Goal: Task Accomplishment & Management: Manage account settings

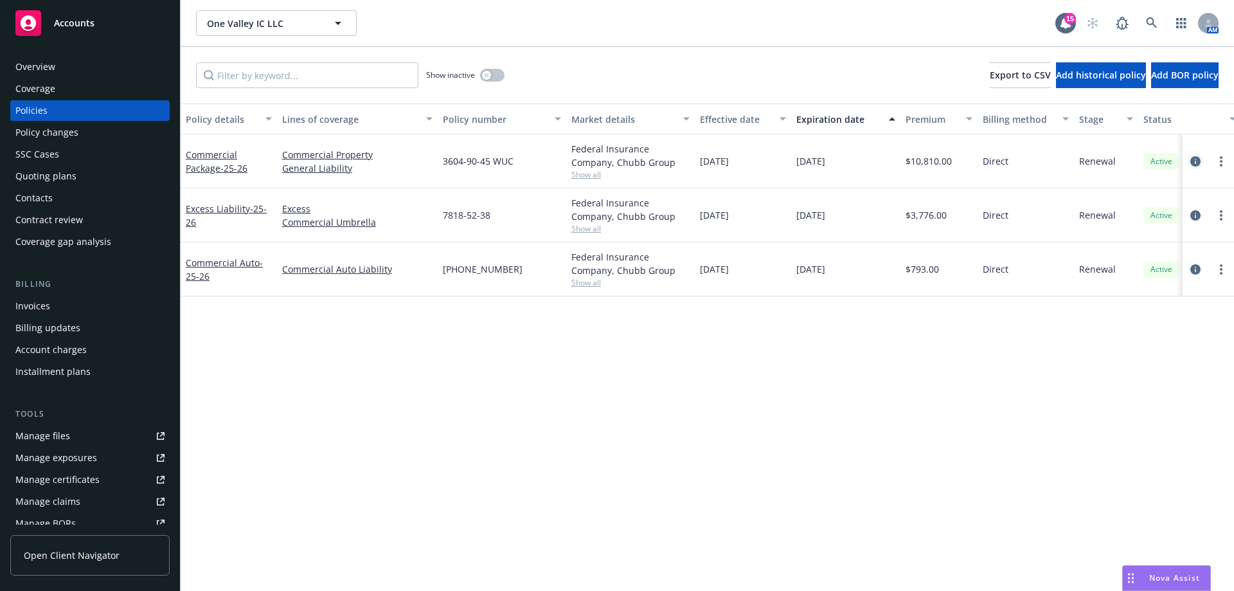
click at [1194, 159] on icon "circleInformation" at bounding box center [1196, 161] width 10 height 10
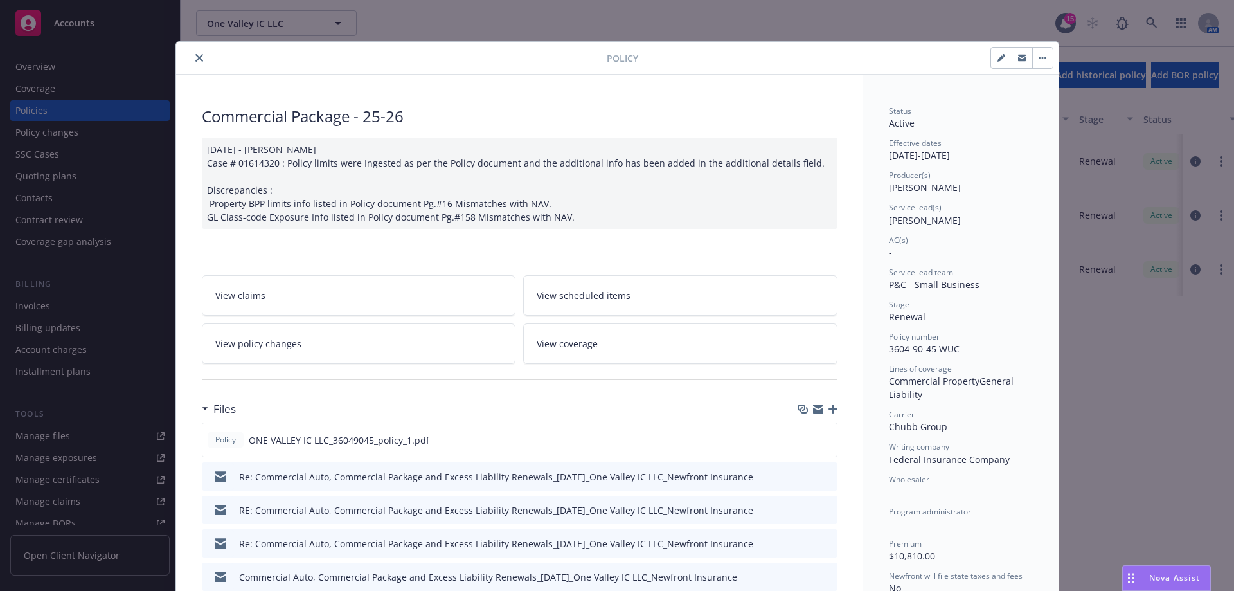
click at [194, 62] on button "close" at bounding box center [199, 57] width 15 height 15
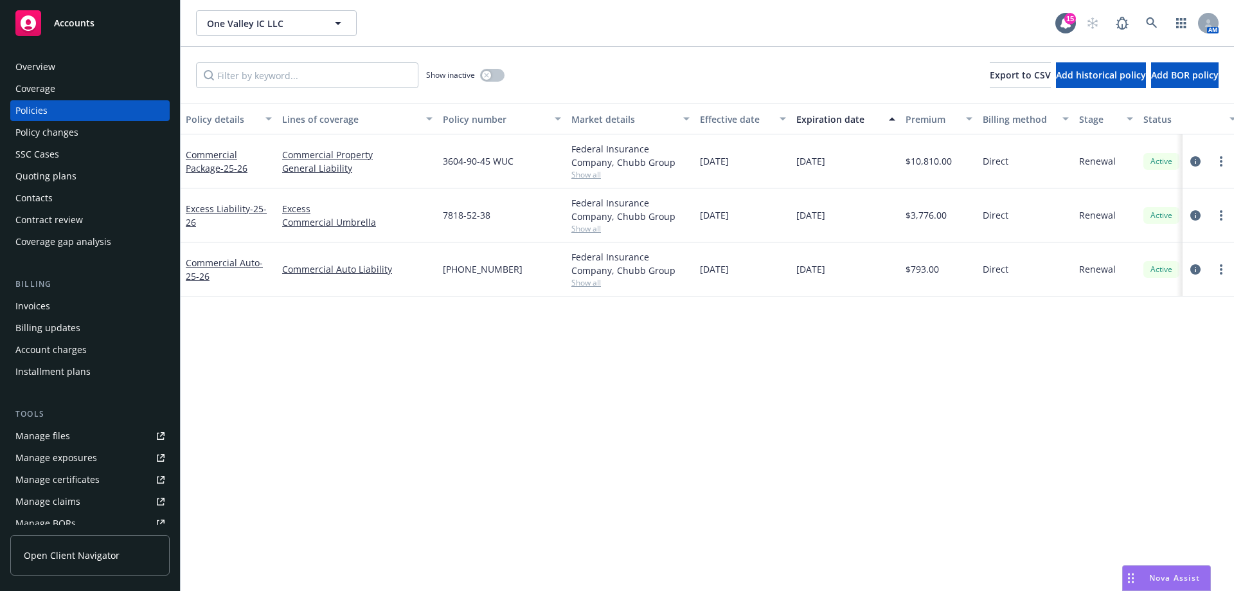
scroll to position [247, 0]
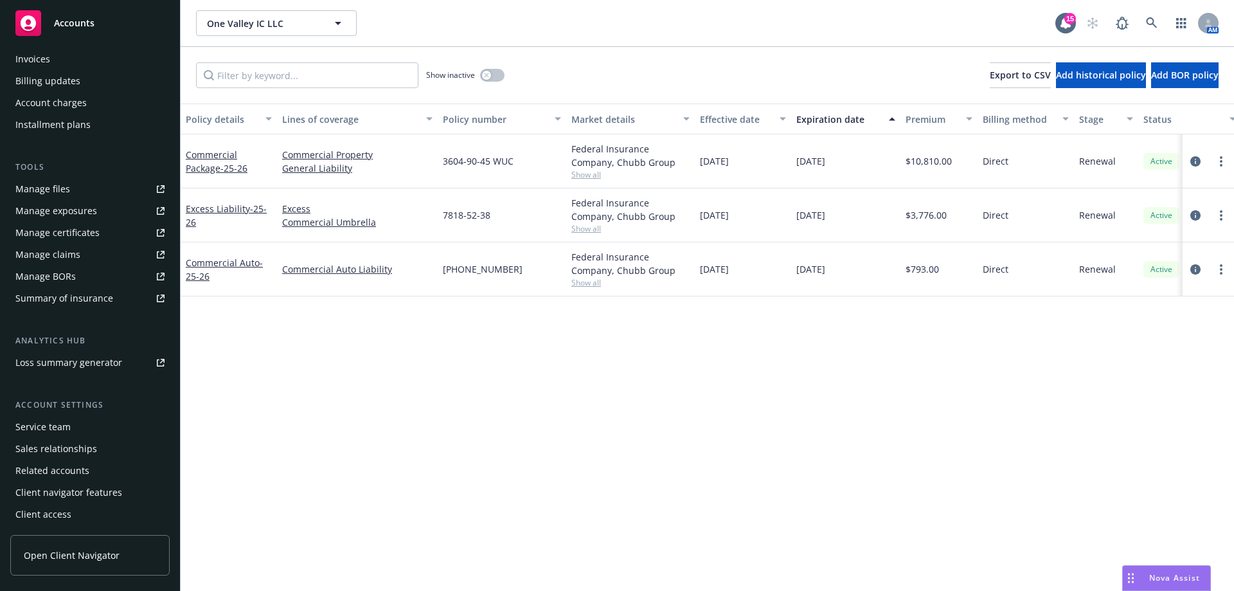
click at [71, 428] on div "Service team" at bounding box center [89, 427] width 149 height 21
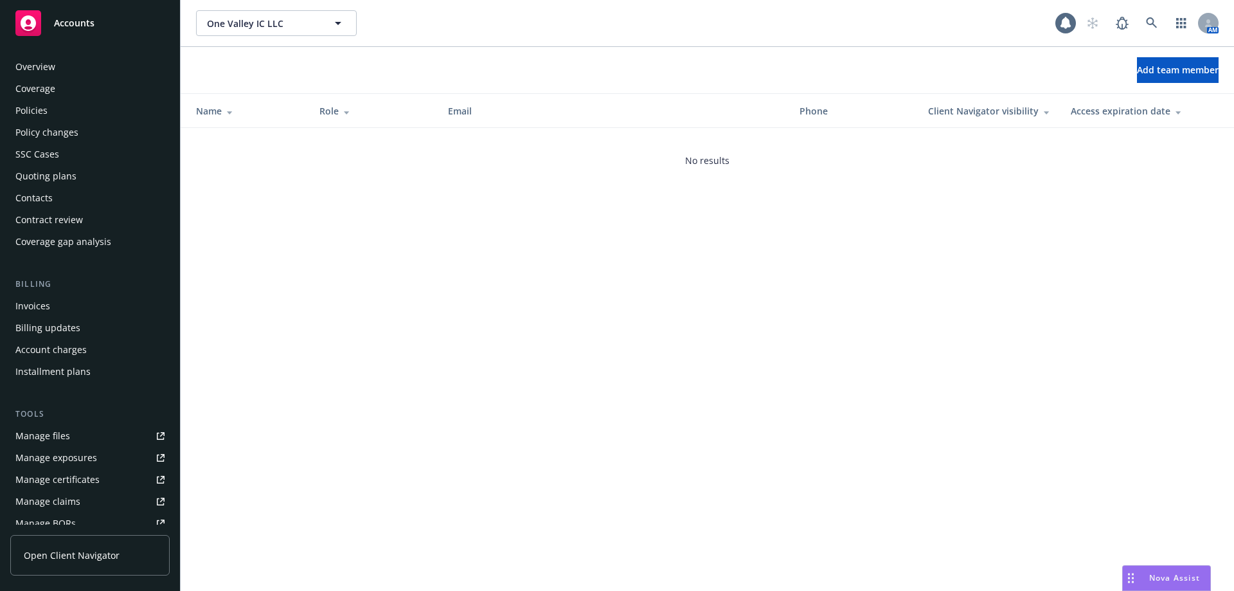
scroll to position [247, 0]
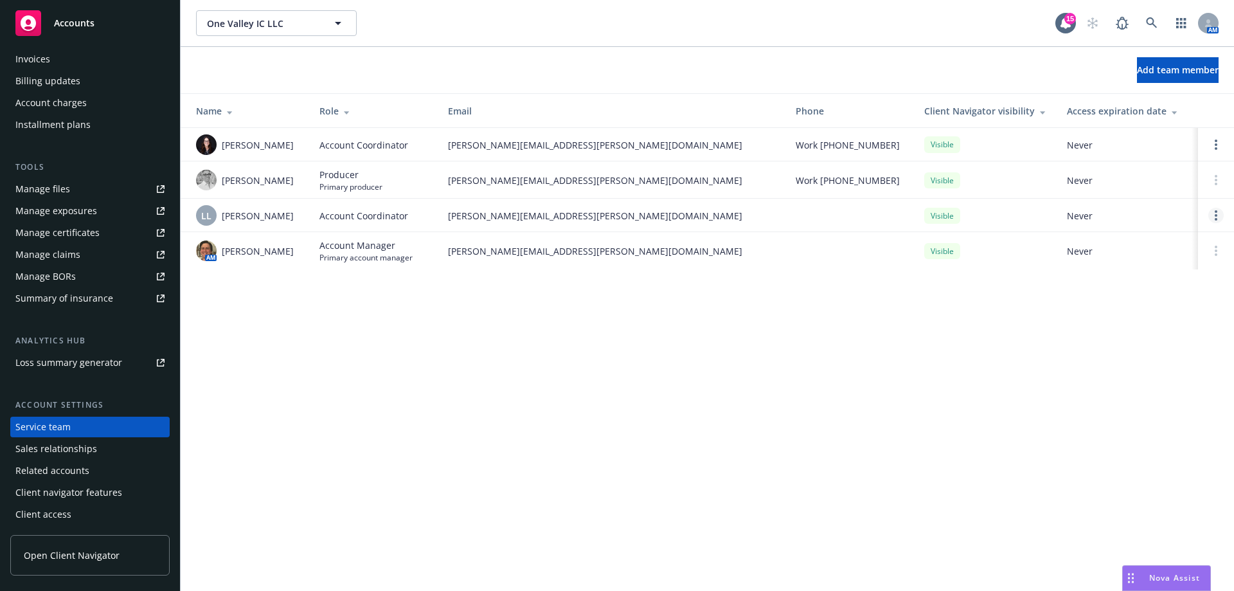
click at [1221, 217] on link "Open options" at bounding box center [1216, 215] width 15 height 15
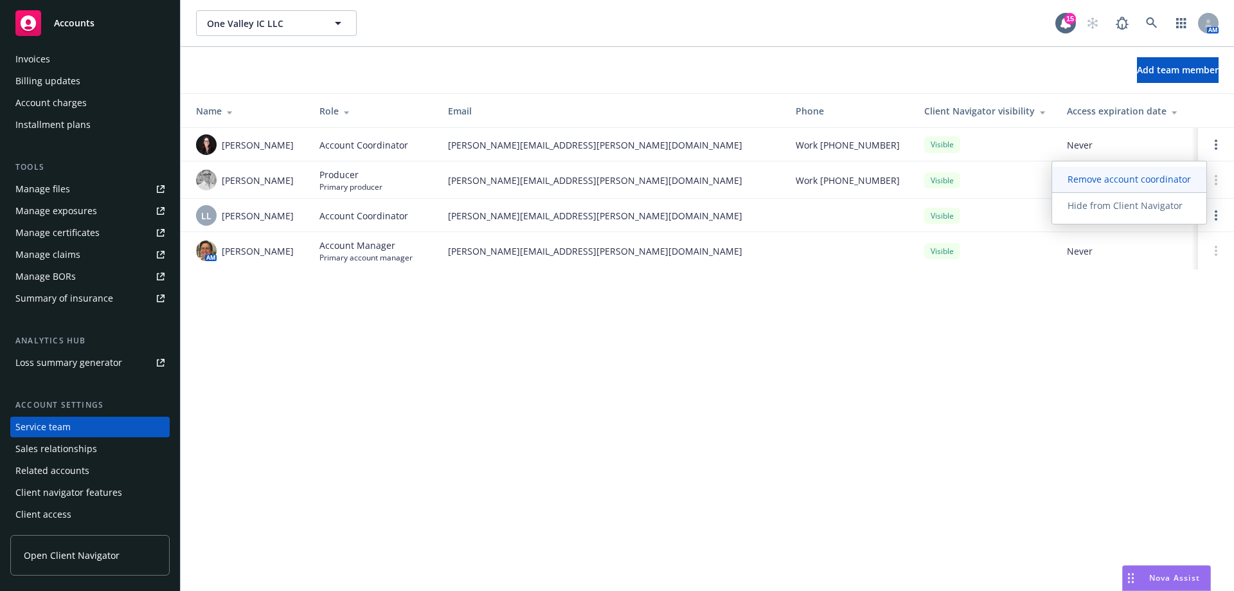
click at [1134, 185] on span "Remove account coordinator" at bounding box center [1129, 179] width 154 height 12
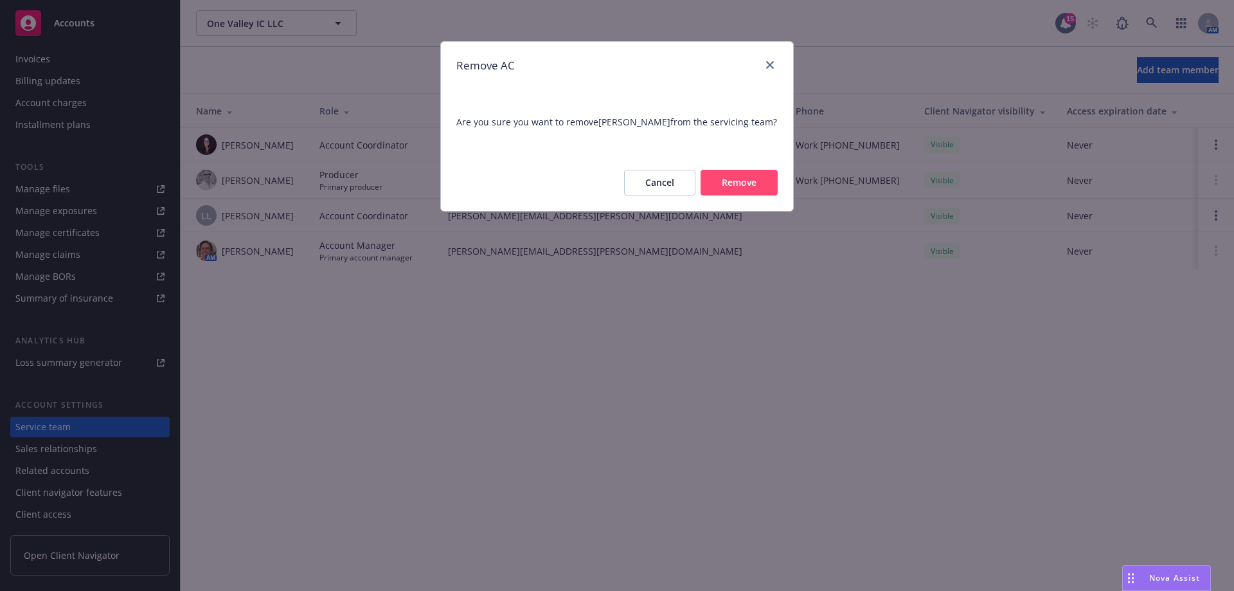
click at [748, 179] on button "Remove" at bounding box center [739, 183] width 77 height 26
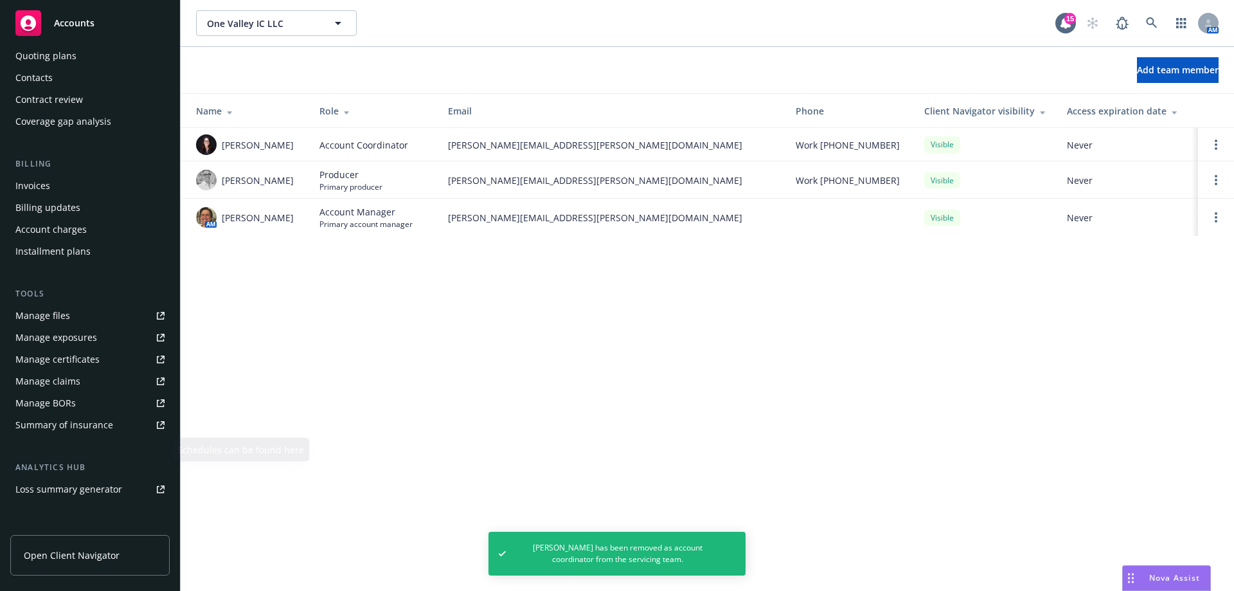
scroll to position [0, 0]
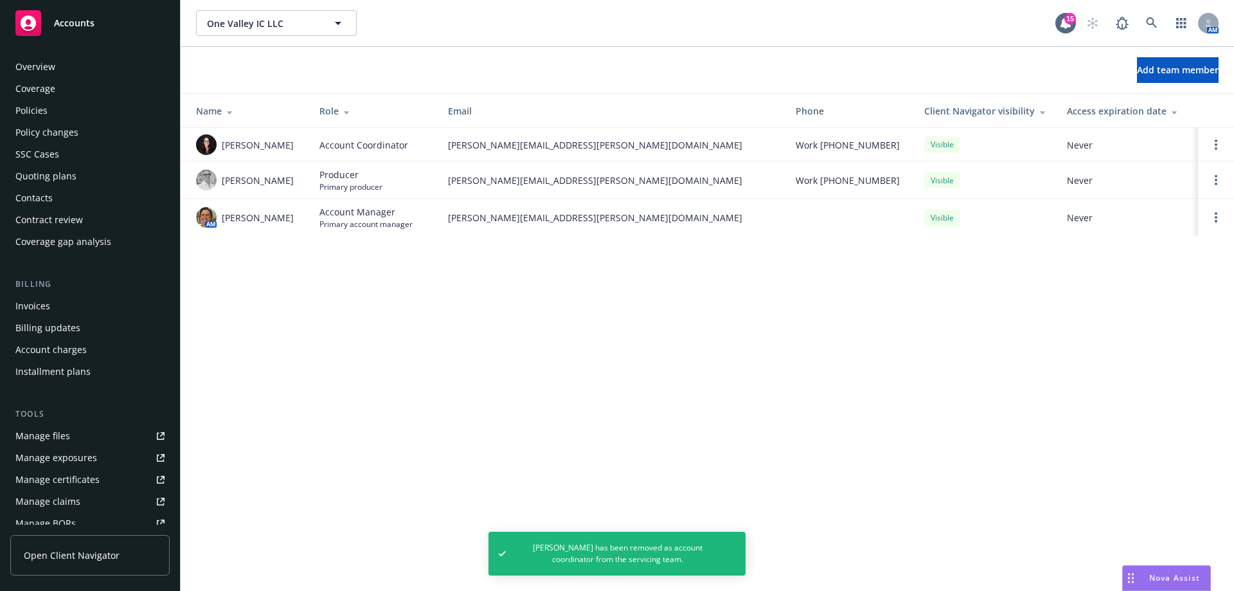
click at [37, 109] on div "Policies" at bounding box center [31, 110] width 32 height 21
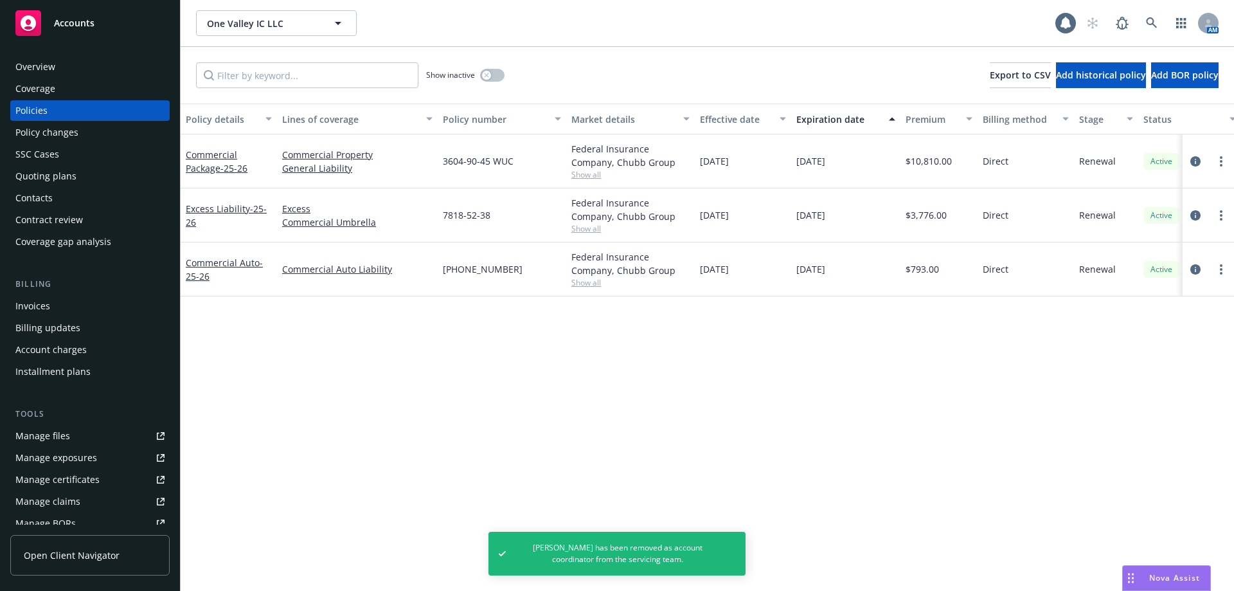
click at [212, 269] on div "Commercial Auto - 25-26" at bounding box center [229, 269] width 86 height 27
click at [212, 260] on link "Commercial Auto - 25-26" at bounding box center [224, 270] width 77 height 26
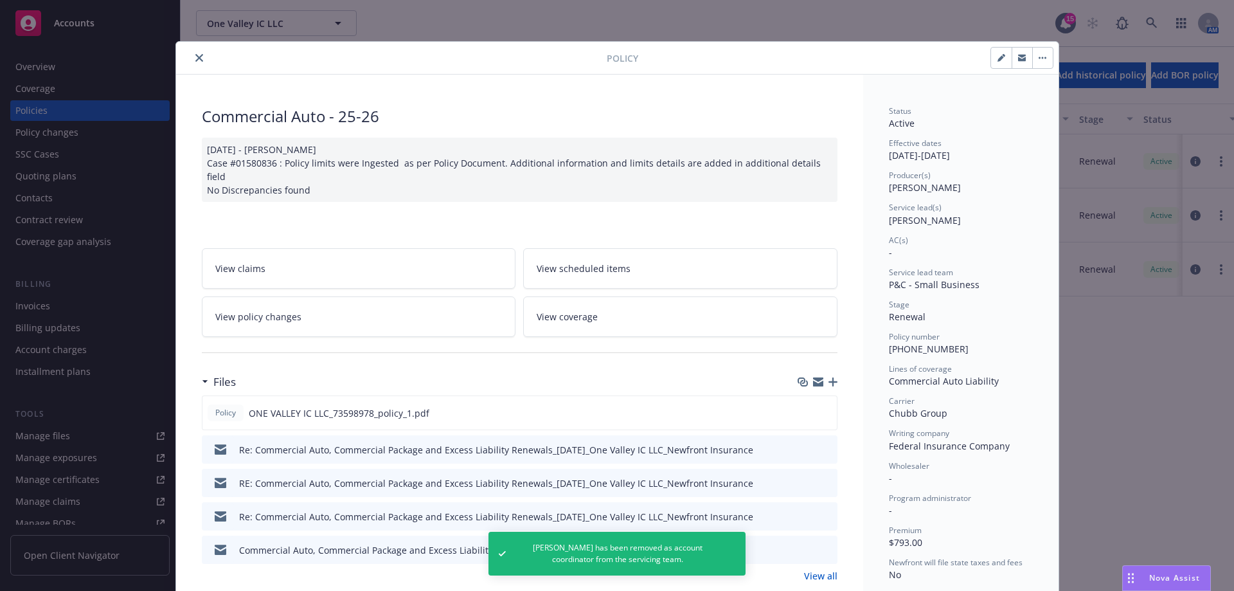
click at [998, 60] on icon "button" at bounding box center [1002, 58] width 8 height 8
select select "RENEWAL"
select select "12"
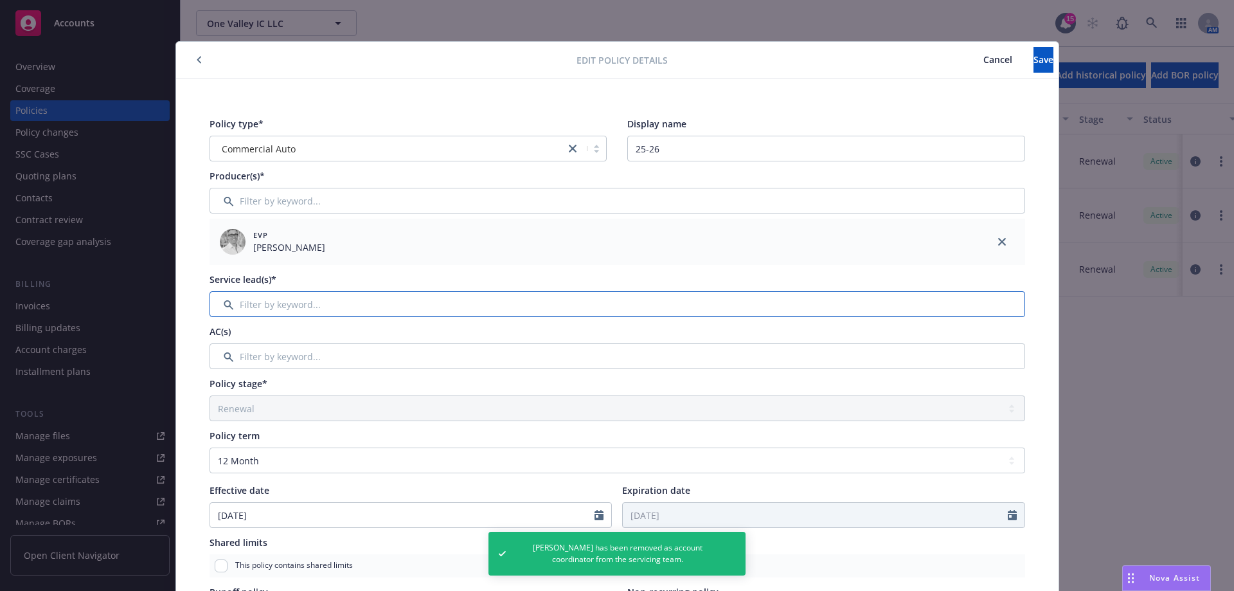
click at [267, 307] on input "Filter by keyword..." at bounding box center [618, 304] width 816 height 26
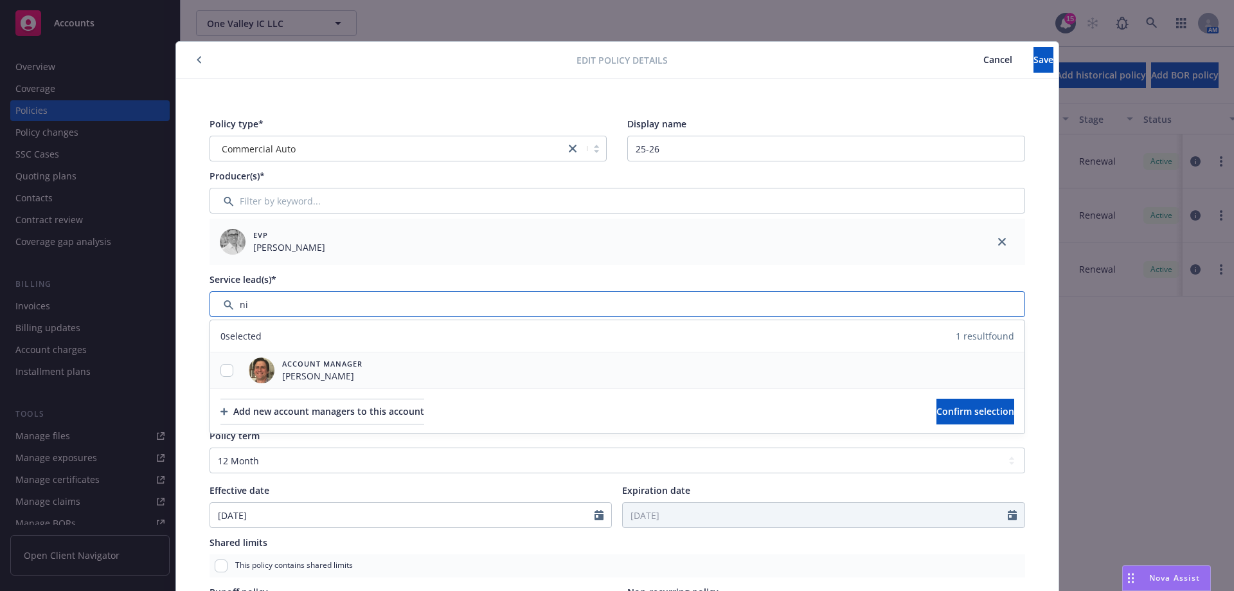
type input "ni"
click at [221, 370] on input "checkbox" at bounding box center [227, 370] width 13 height 13
checkbox input "true"
click at [937, 416] on span "Confirm selection" at bounding box center [976, 411] width 78 height 12
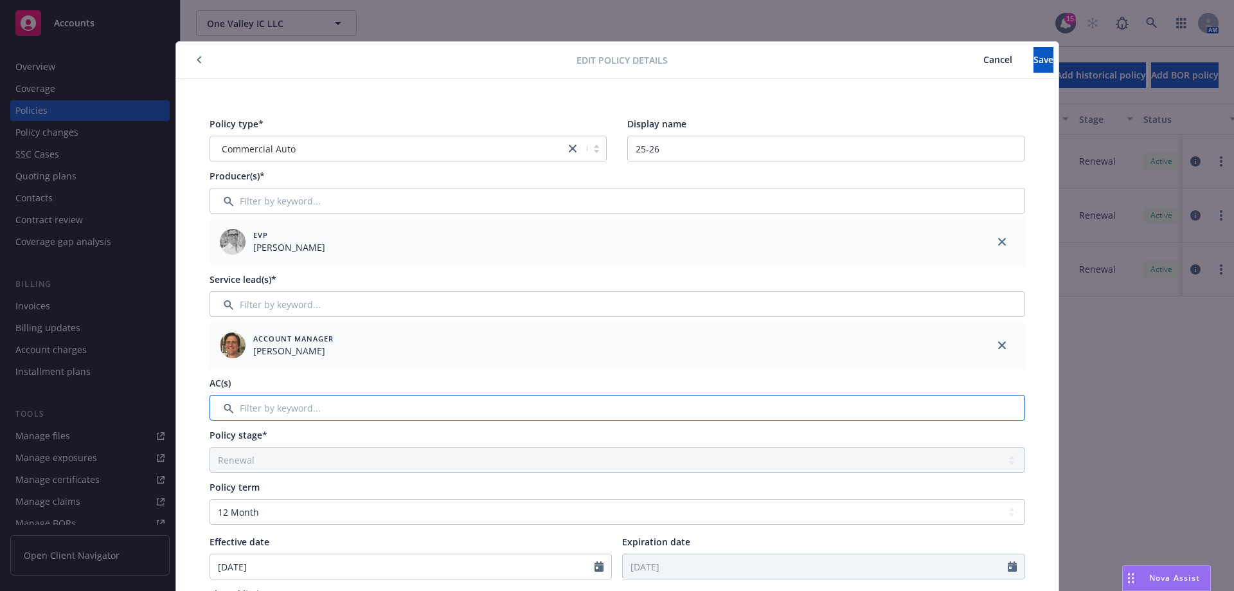
click at [415, 404] on input "Filter by keyword..." at bounding box center [618, 408] width 816 height 26
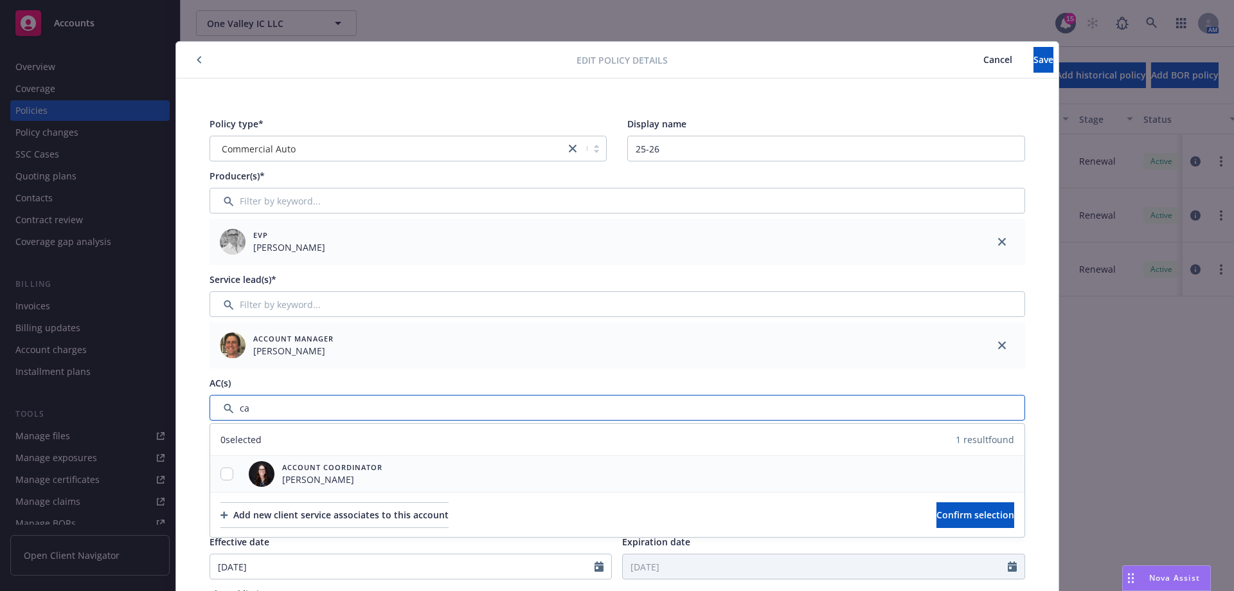
type input "ca"
click at [226, 477] on input "checkbox" at bounding box center [227, 473] width 13 height 13
checkbox input "true"
click at [937, 516] on button "Confirm selection" at bounding box center [976, 515] width 78 height 26
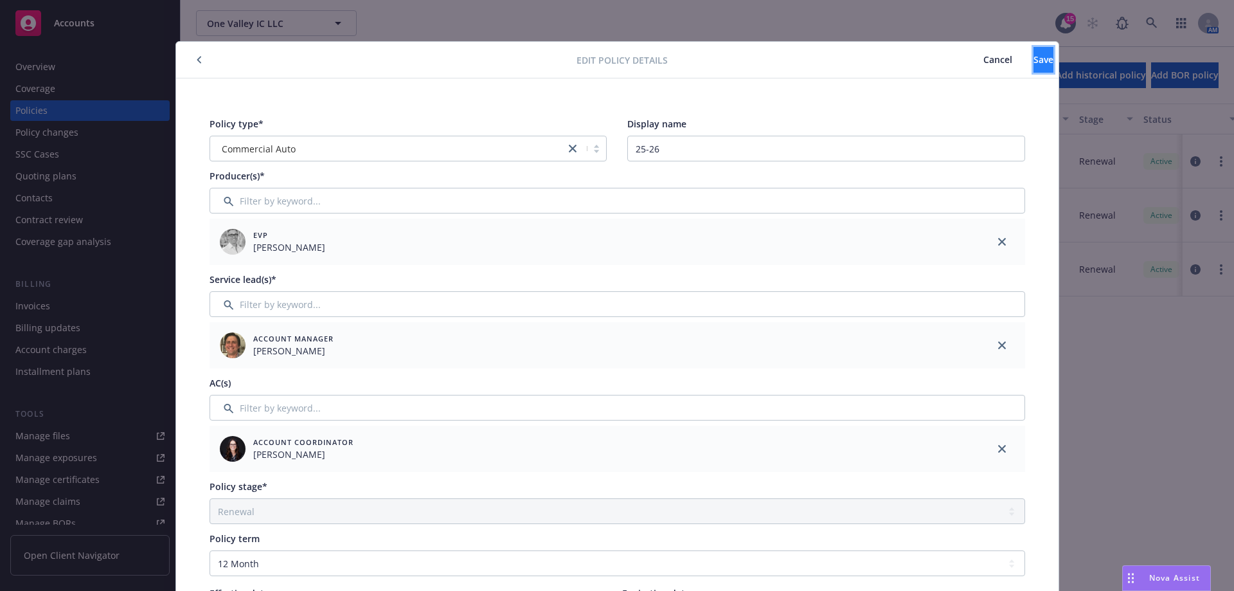
click at [1034, 62] on span "Save" at bounding box center [1044, 59] width 20 height 12
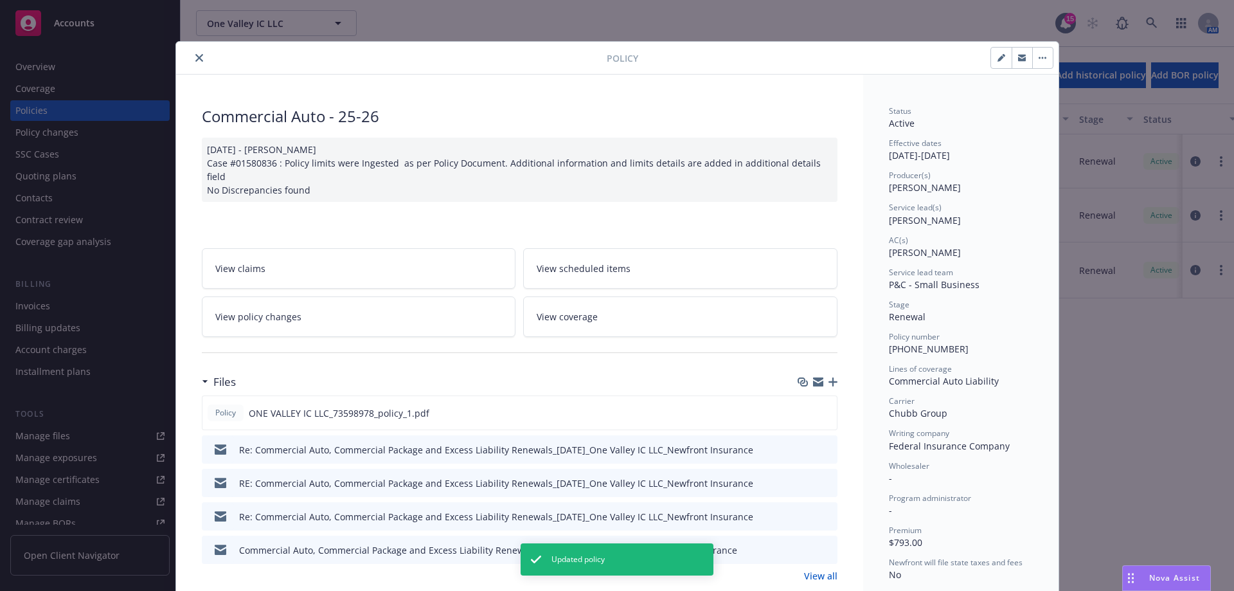
click at [196, 55] on icon "close" at bounding box center [199, 58] width 8 height 8
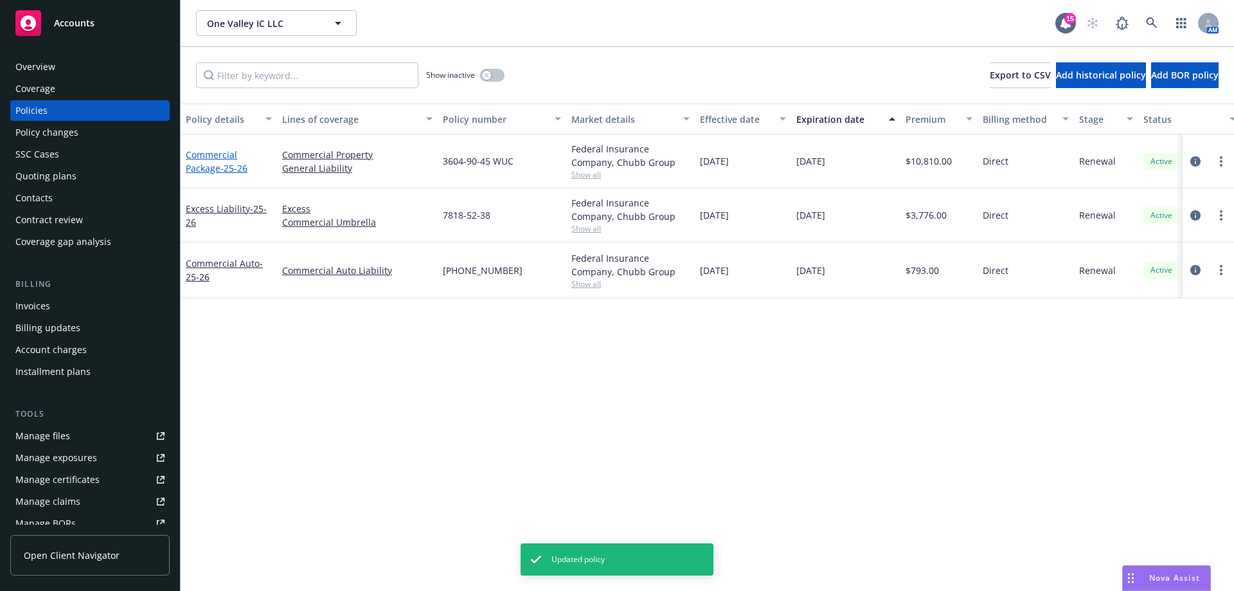
click at [197, 172] on link "Commercial Package - 25-26" at bounding box center [217, 162] width 62 height 26
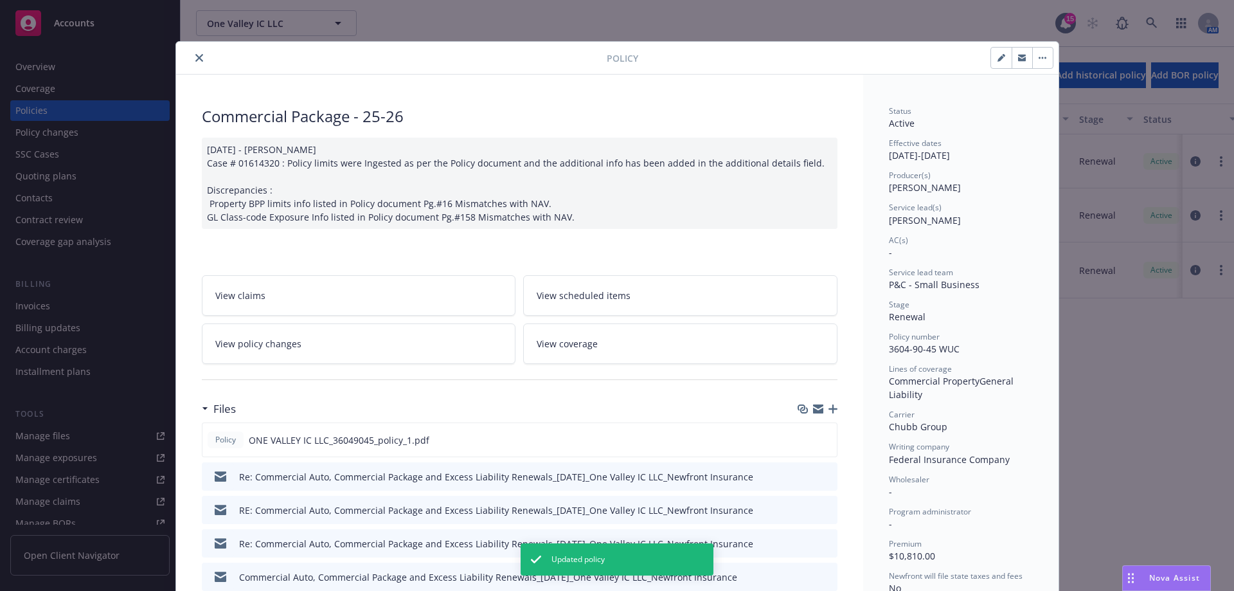
scroll to position [39, 0]
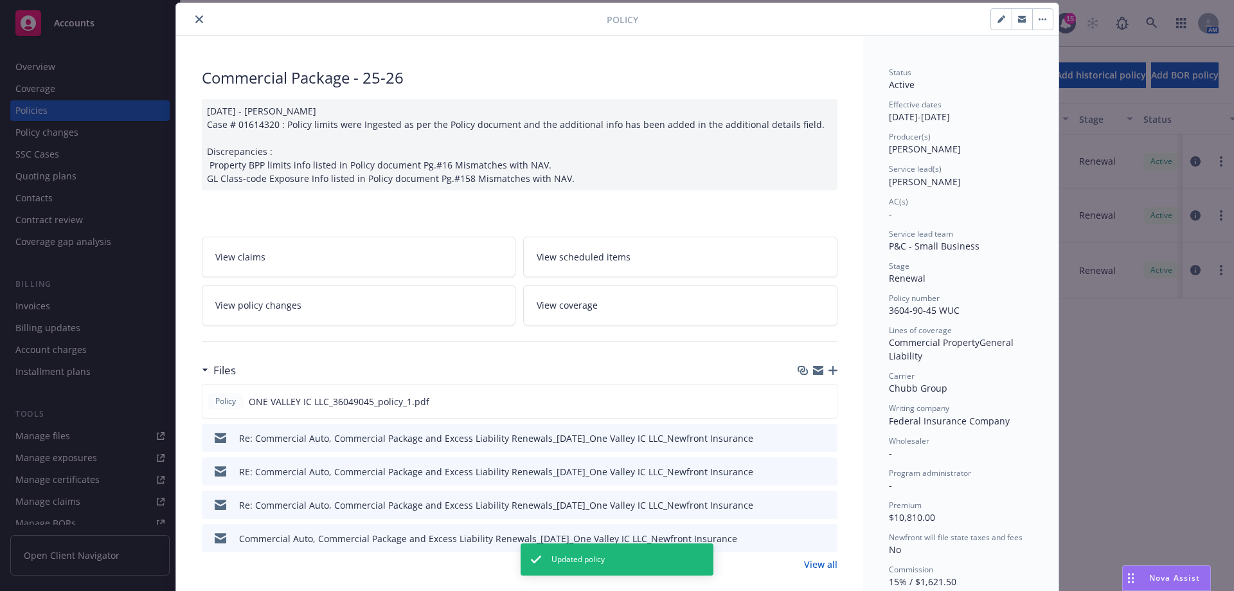
click at [998, 17] on icon "button" at bounding box center [1002, 19] width 8 height 8
select select "RENEWAL"
select select "12"
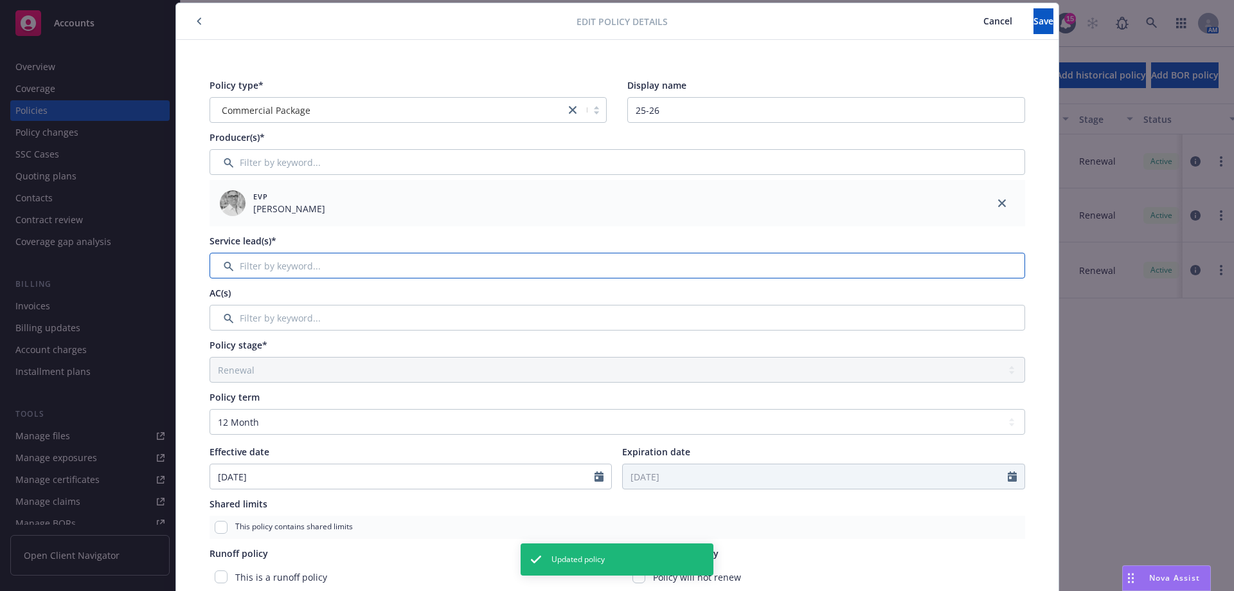
click at [245, 268] on input "Filter by keyword..." at bounding box center [618, 266] width 816 height 26
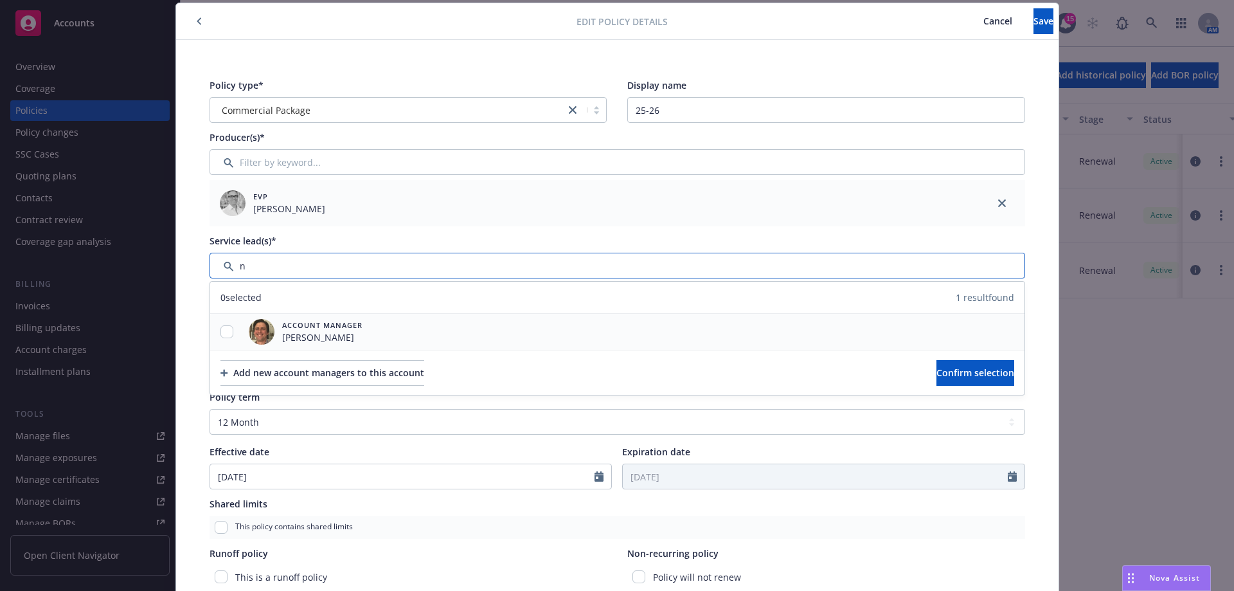
type input "n"
click at [221, 331] on input "checkbox" at bounding box center [227, 331] width 13 height 13
checkbox input "true"
click at [943, 378] on span "Confirm selection" at bounding box center [976, 372] width 78 height 12
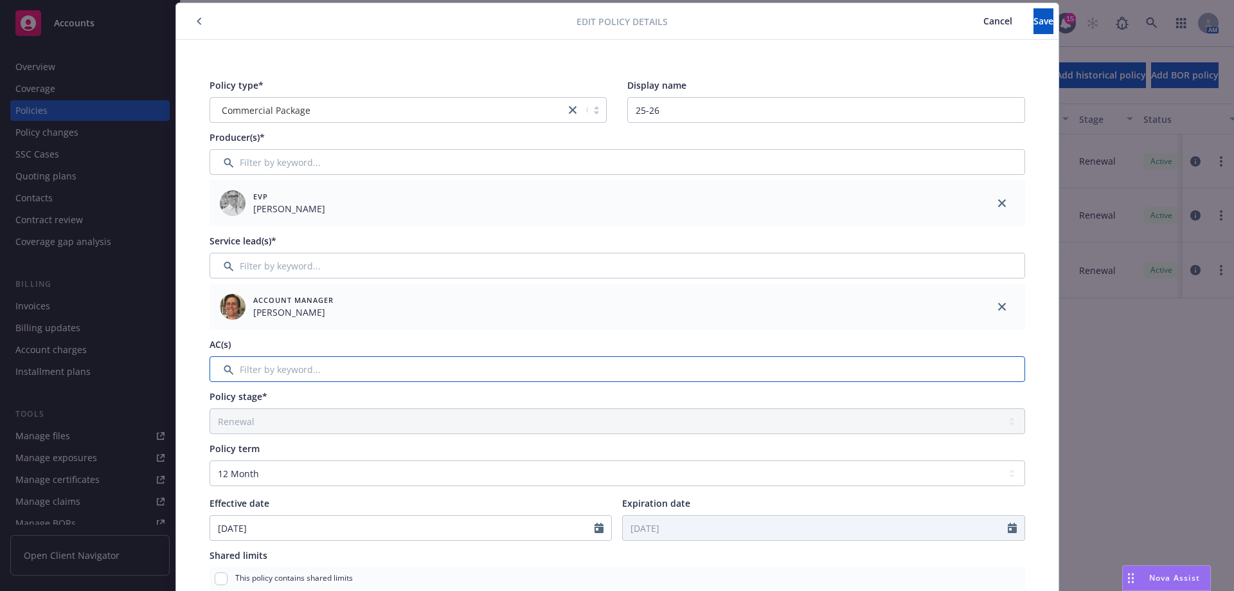
click at [374, 376] on input "Filter by keyword..." at bounding box center [618, 369] width 816 height 26
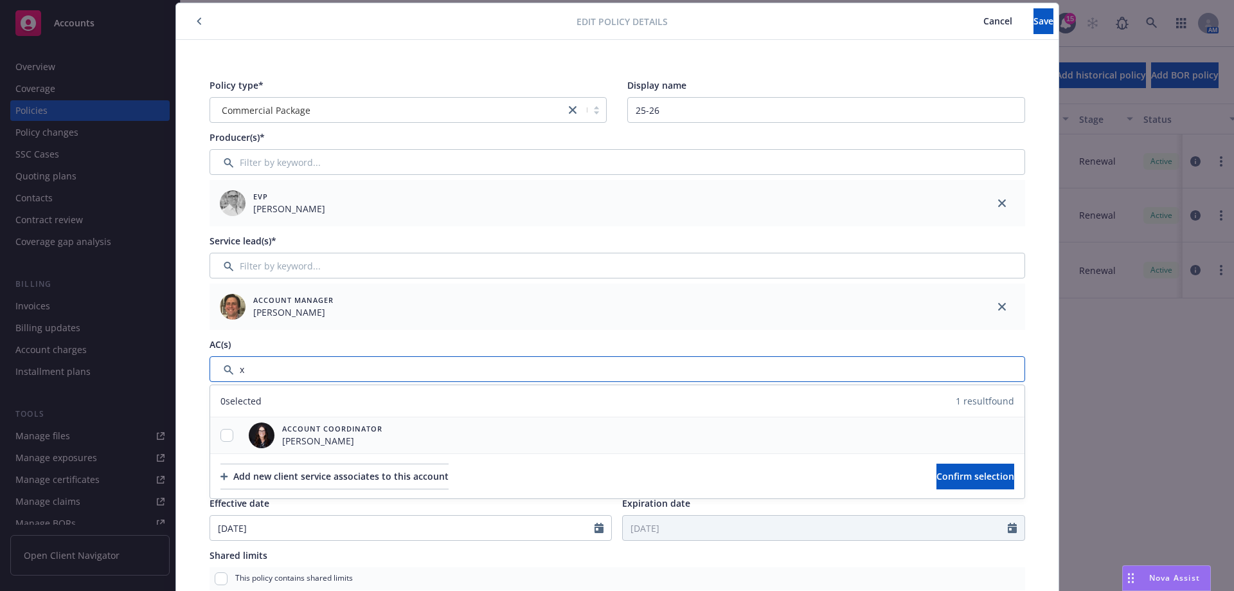
type input "x"
click at [222, 436] on input "checkbox" at bounding box center [227, 435] width 13 height 13
checkbox input "true"
click at [937, 471] on button "Confirm selection" at bounding box center [976, 477] width 78 height 26
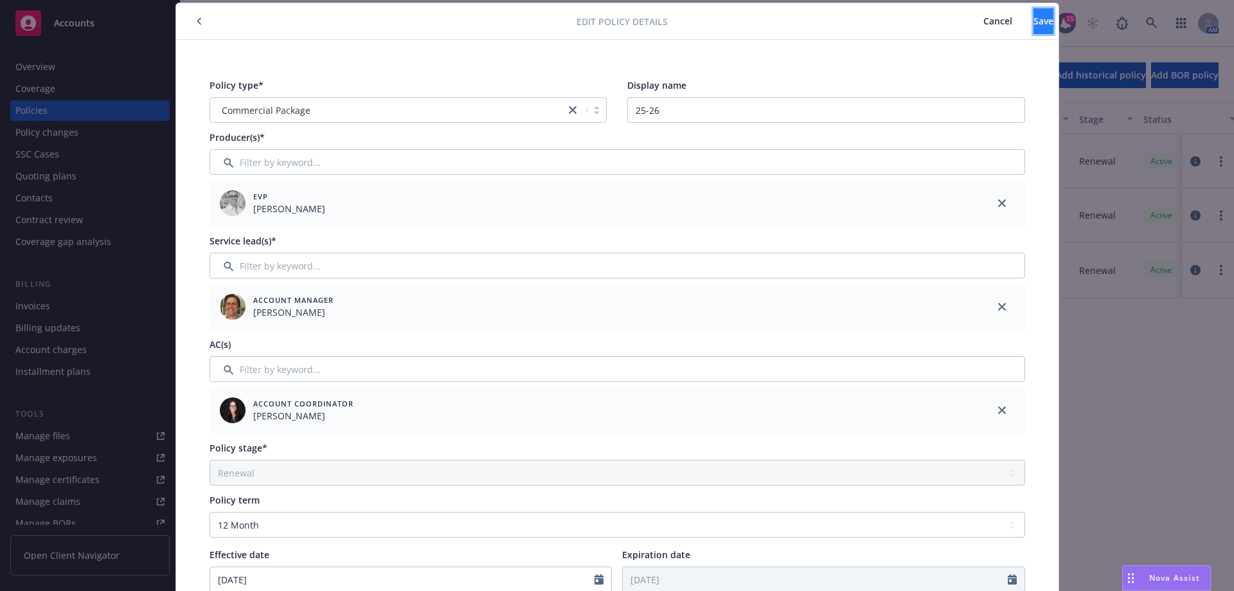
click at [1034, 16] on span "Save" at bounding box center [1044, 21] width 20 height 12
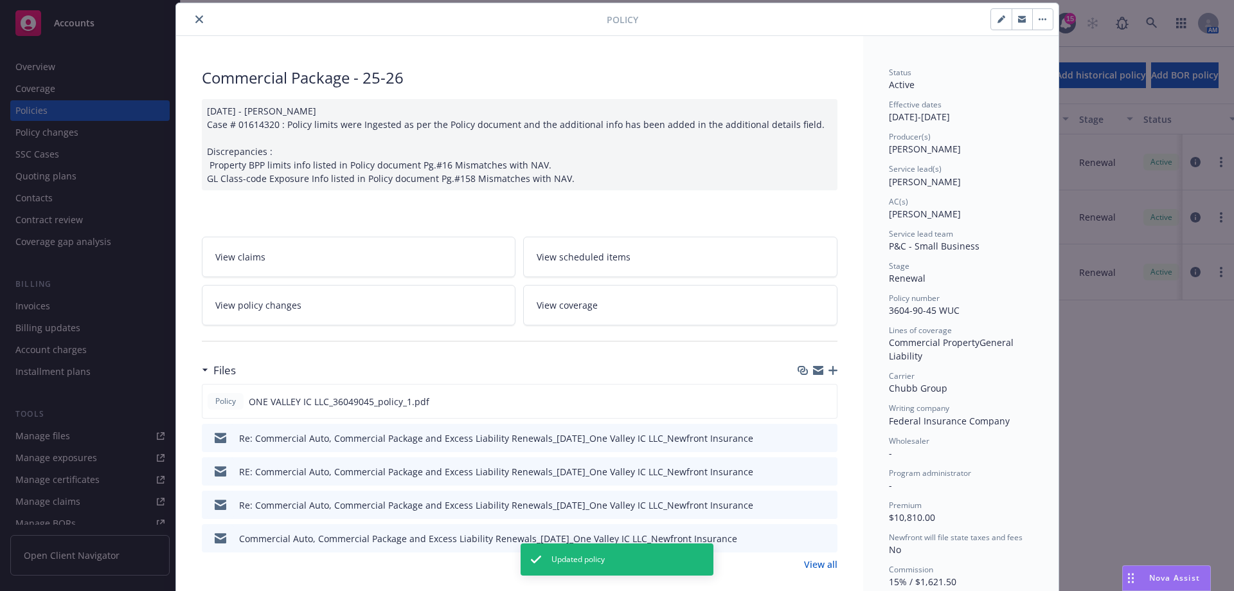
click at [195, 21] on icon "close" at bounding box center [199, 19] width 8 height 8
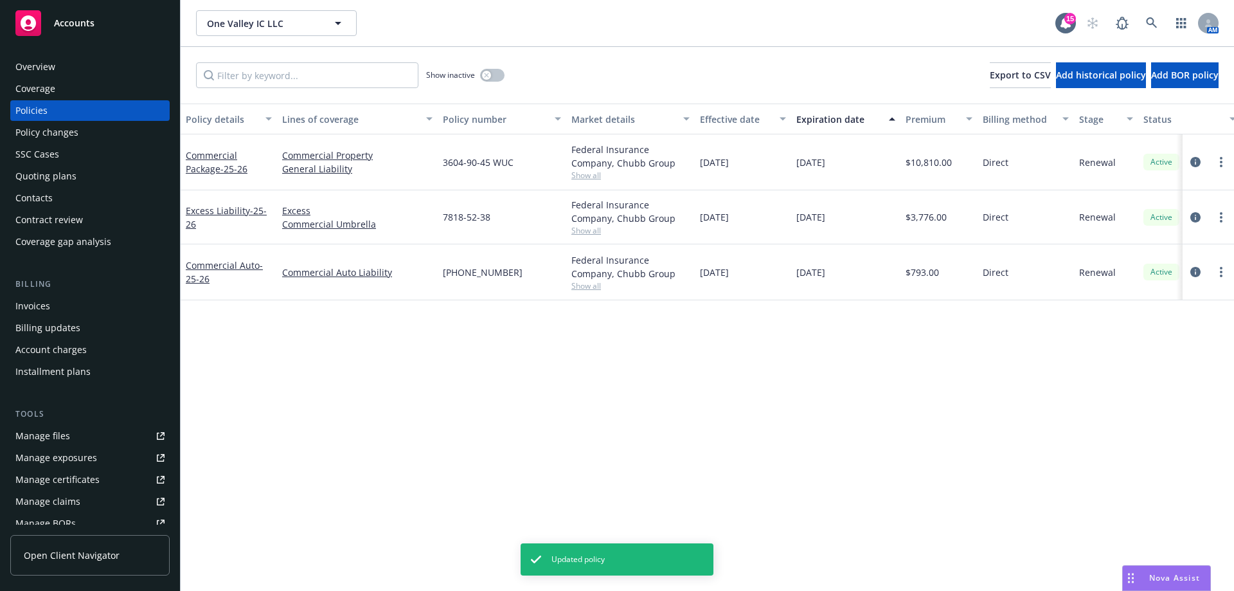
click at [221, 219] on div "Excess Liability - 25-26" at bounding box center [229, 217] width 86 height 27
click at [217, 172] on link "Commercial Package - 25-26" at bounding box center [217, 162] width 62 height 26
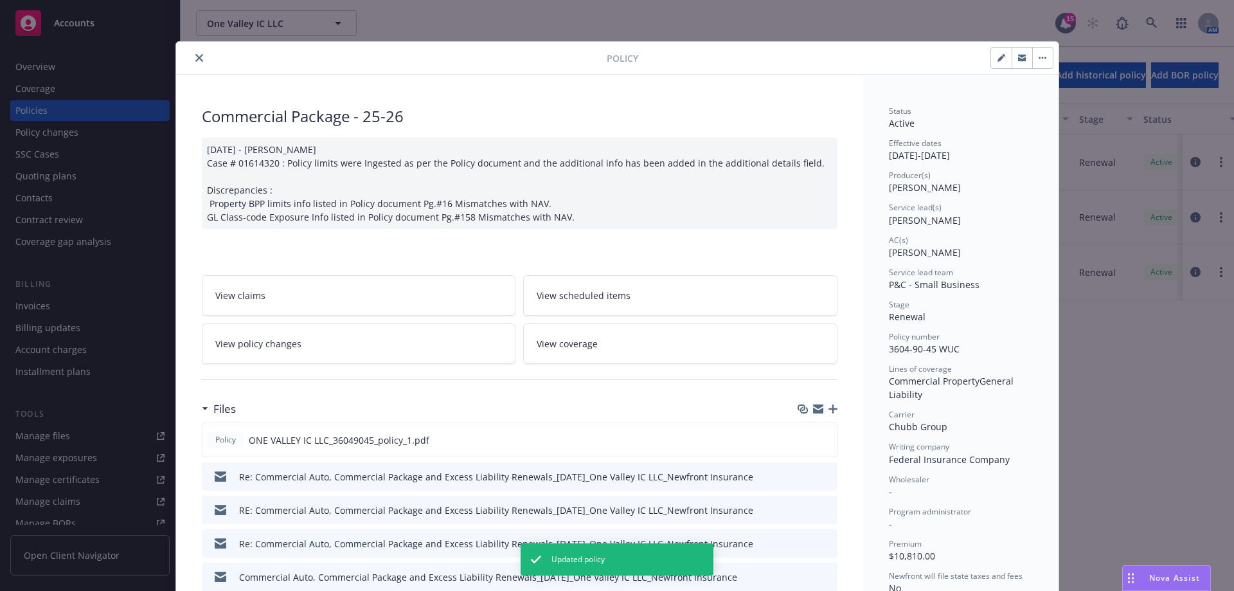
scroll to position [39, 0]
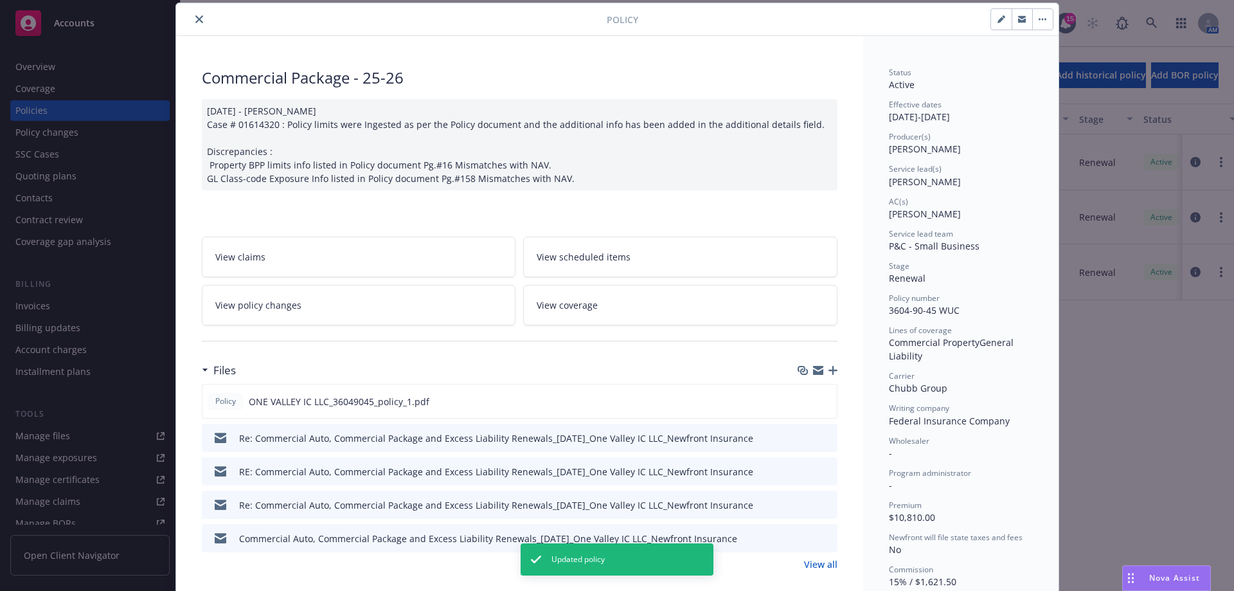
click at [195, 14] on button "close" at bounding box center [199, 19] width 15 height 15
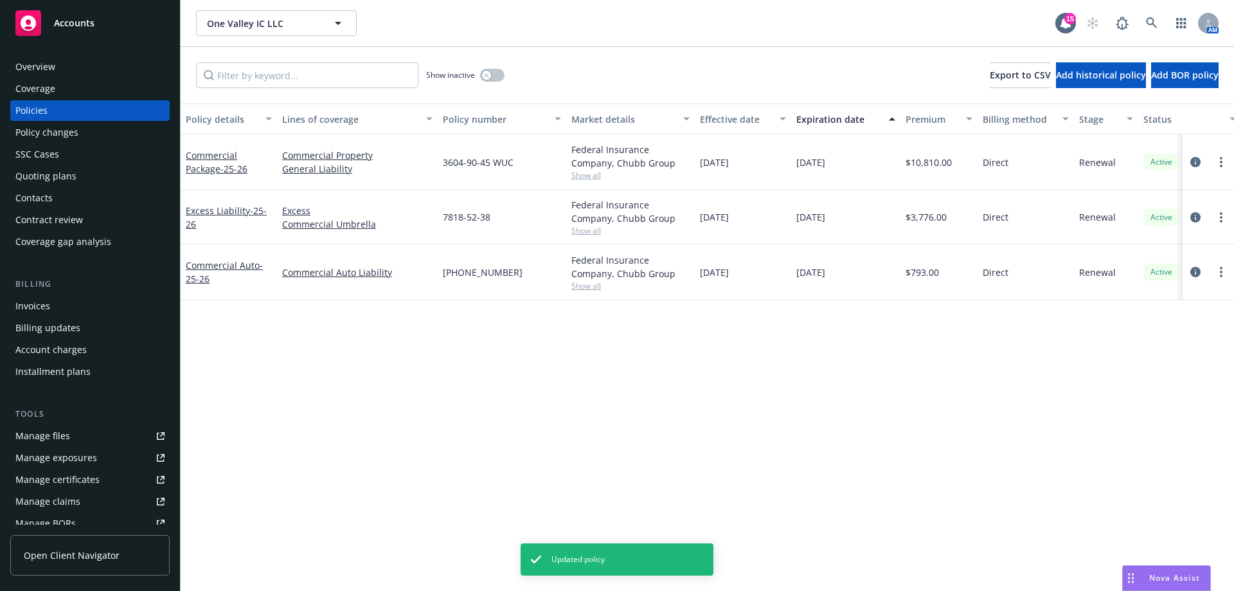
click at [206, 204] on div "Excess Liability - 25-26" at bounding box center [229, 217] width 86 height 27
click at [207, 215] on link "Excess Liability - 25-26" at bounding box center [226, 217] width 81 height 26
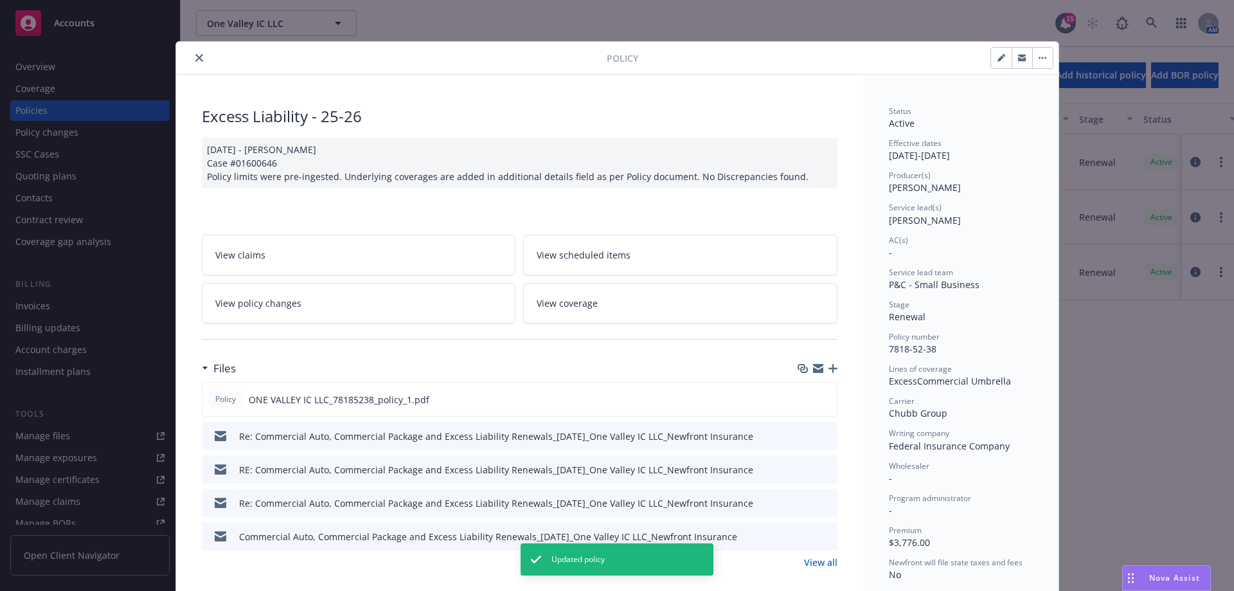
click at [992, 62] on button "button" at bounding box center [1001, 58] width 21 height 21
select select "RENEWAL"
select select "12"
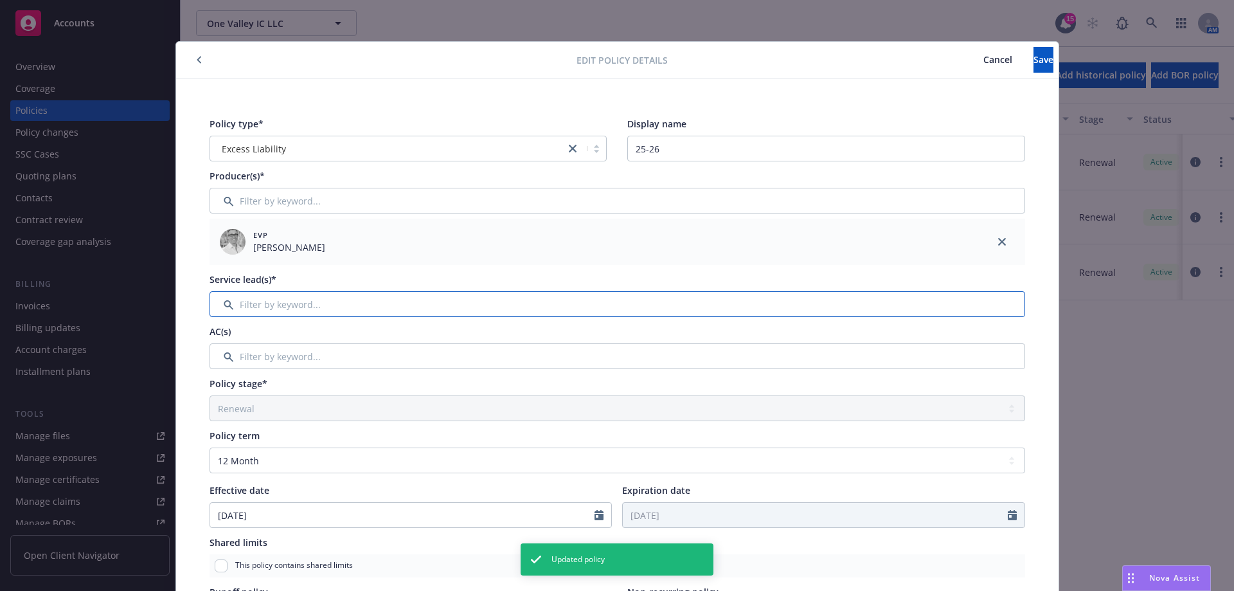
click at [281, 306] on input "Filter by keyword..." at bounding box center [618, 304] width 816 height 26
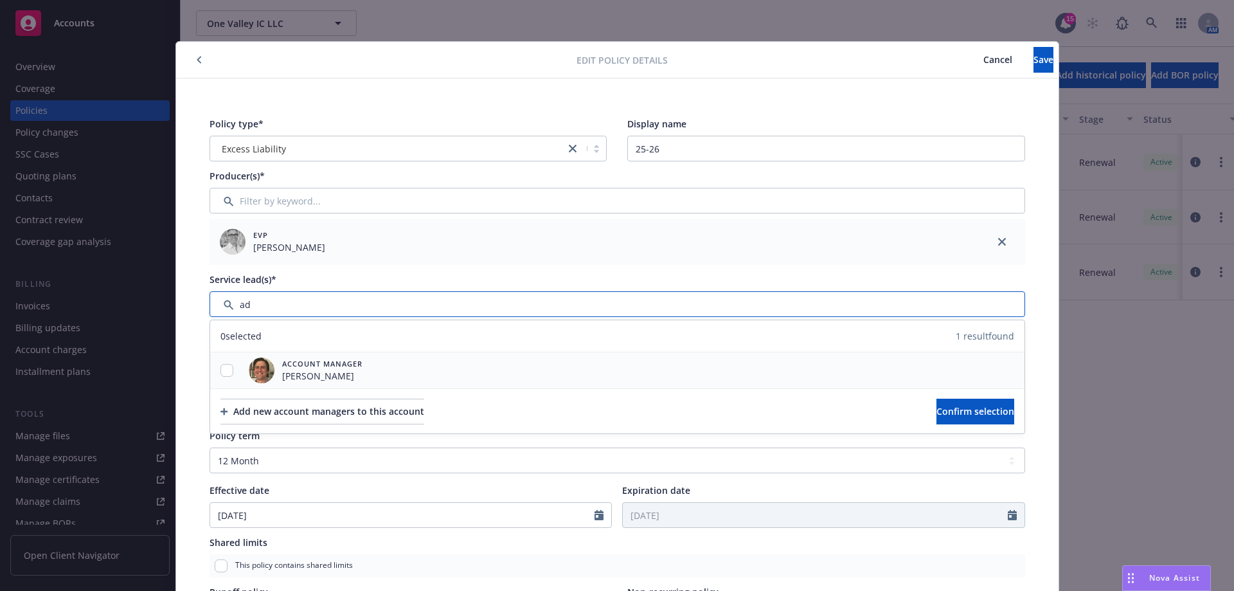
type input "ad"
click at [222, 368] on input "checkbox" at bounding box center [227, 370] width 13 height 13
checkbox input "true"
click at [958, 408] on span "Confirm selection" at bounding box center [976, 411] width 78 height 12
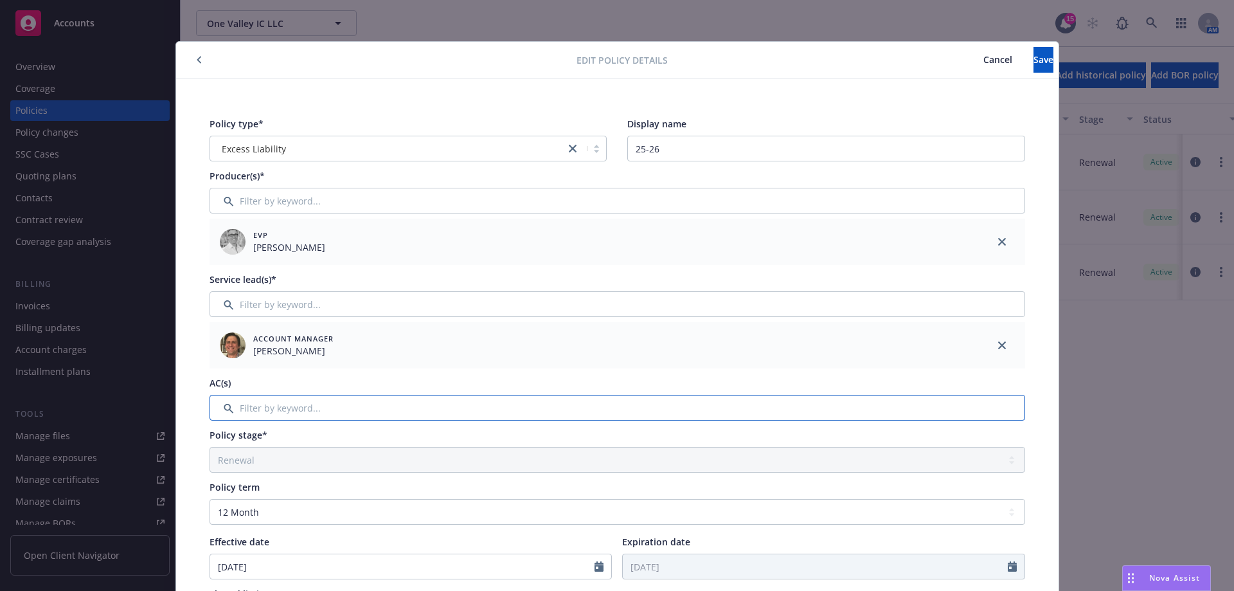
click at [339, 404] on input "Filter by keyword..." at bounding box center [618, 408] width 816 height 26
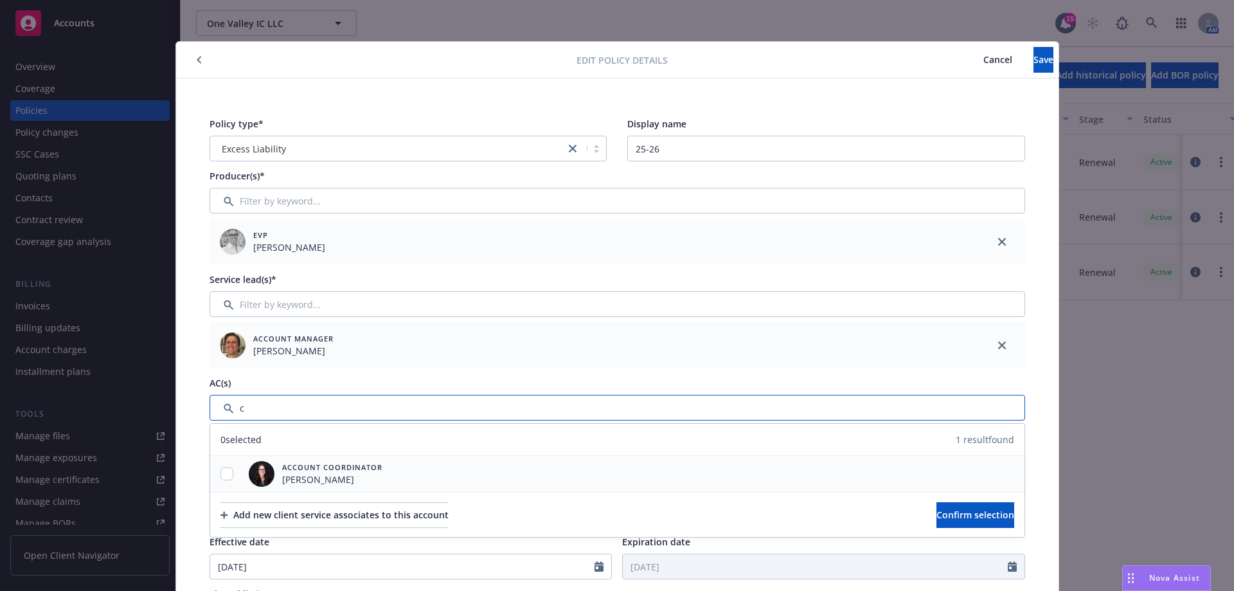
type input "c"
click at [217, 476] on div at bounding box center [226, 474] width 33 height 14
click at [221, 476] on input "checkbox" at bounding box center [227, 473] width 13 height 13
checkbox input "true"
drag, startPoint x: 906, startPoint y: 518, endPoint x: 883, endPoint y: 507, distance: 25.9
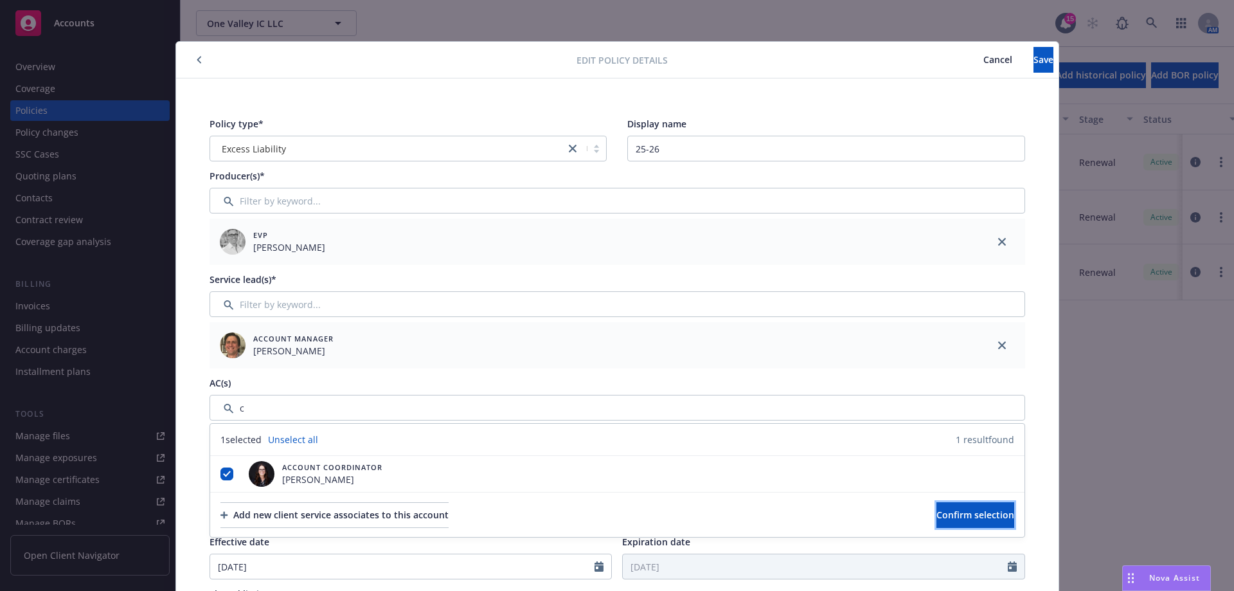
click at [937, 517] on button "Confirm selection" at bounding box center [976, 515] width 78 height 26
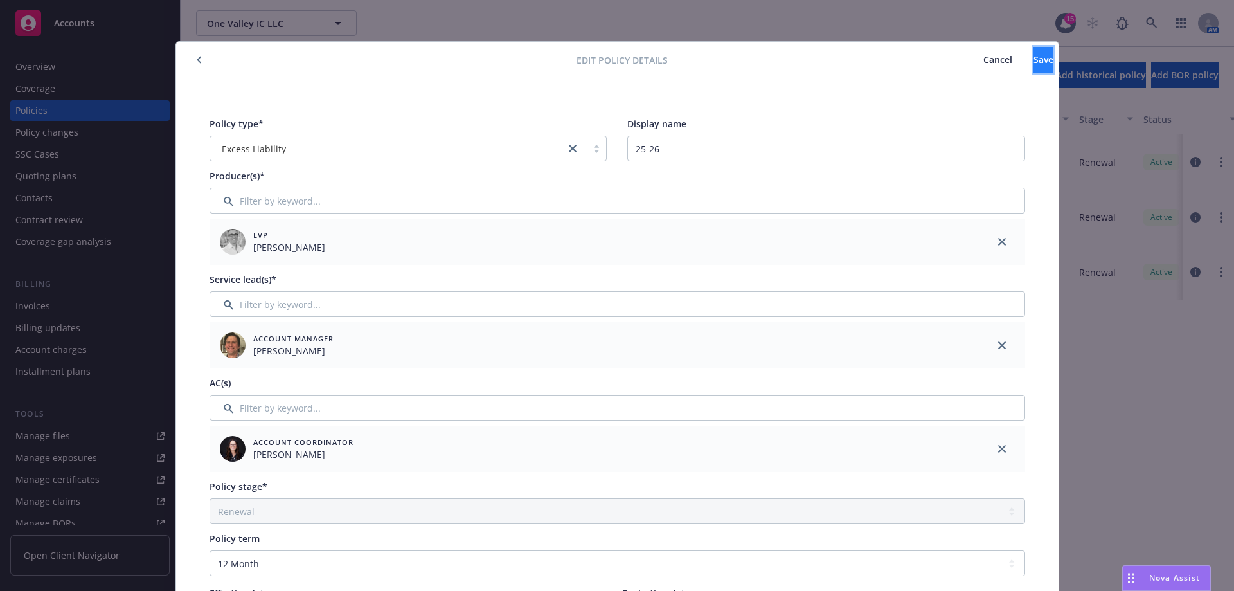
click at [1034, 63] on button "Save" at bounding box center [1044, 60] width 20 height 26
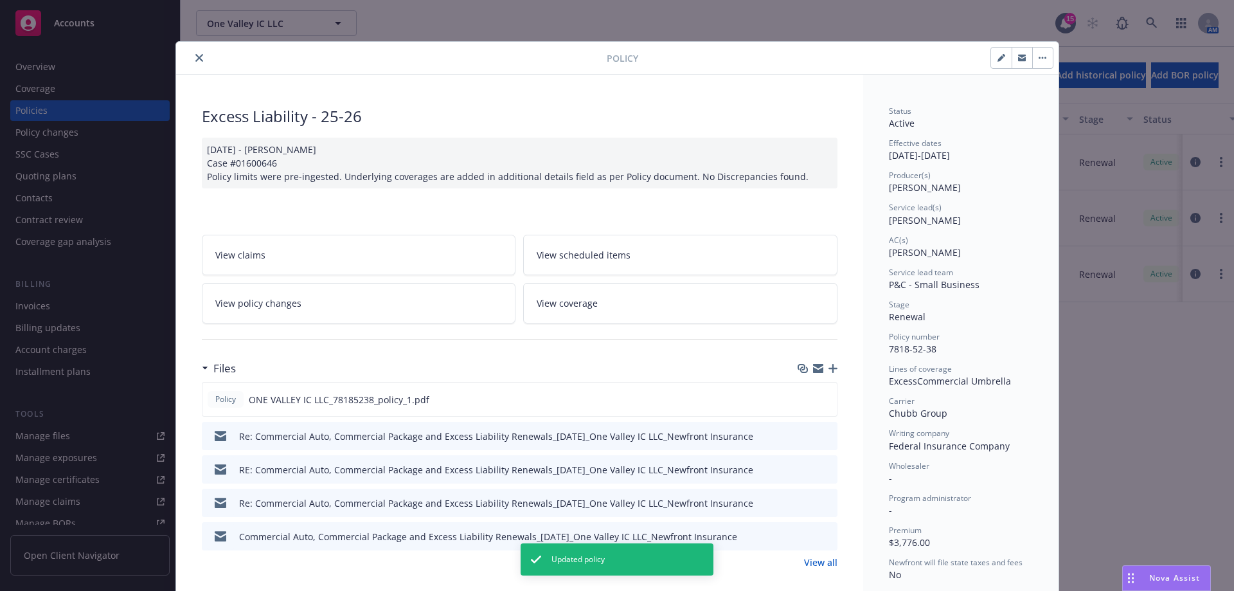
click at [197, 55] on icon "close" at bounding box center [199, 58] width 8 height 8
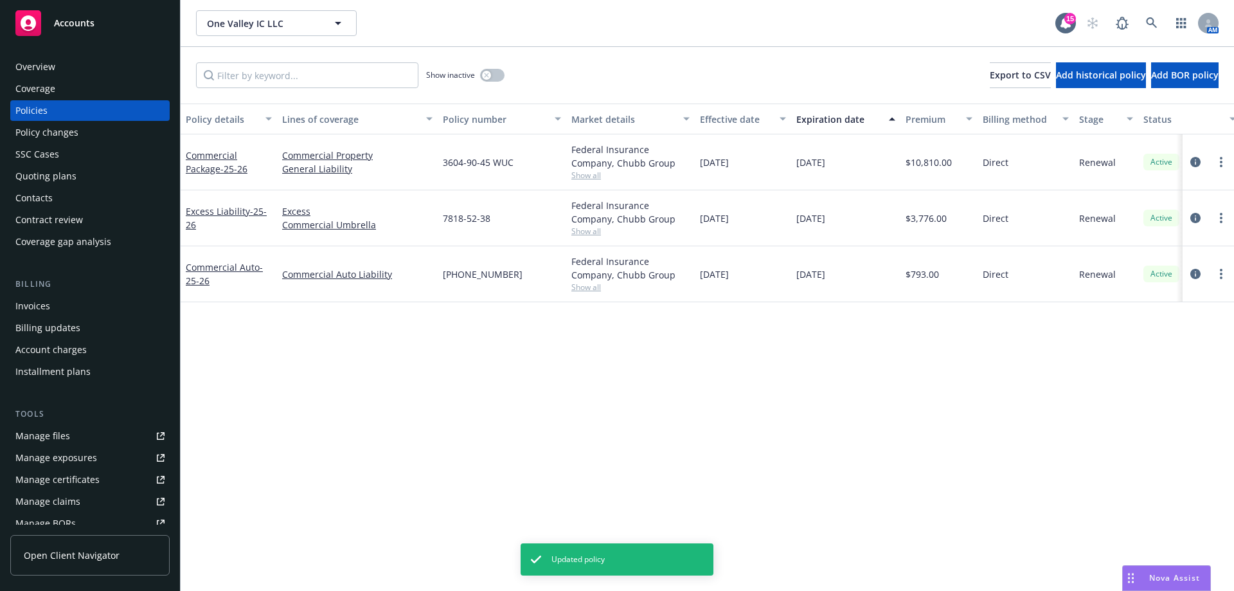
click at [217, 276] on div "Commercial Auto - 25-26" at bounding box center [229, 273] width 86 height 27
click at [219, 262] on link "Commercial Auto - 25-26" at bounding box center [224, 274] width 77 height 26
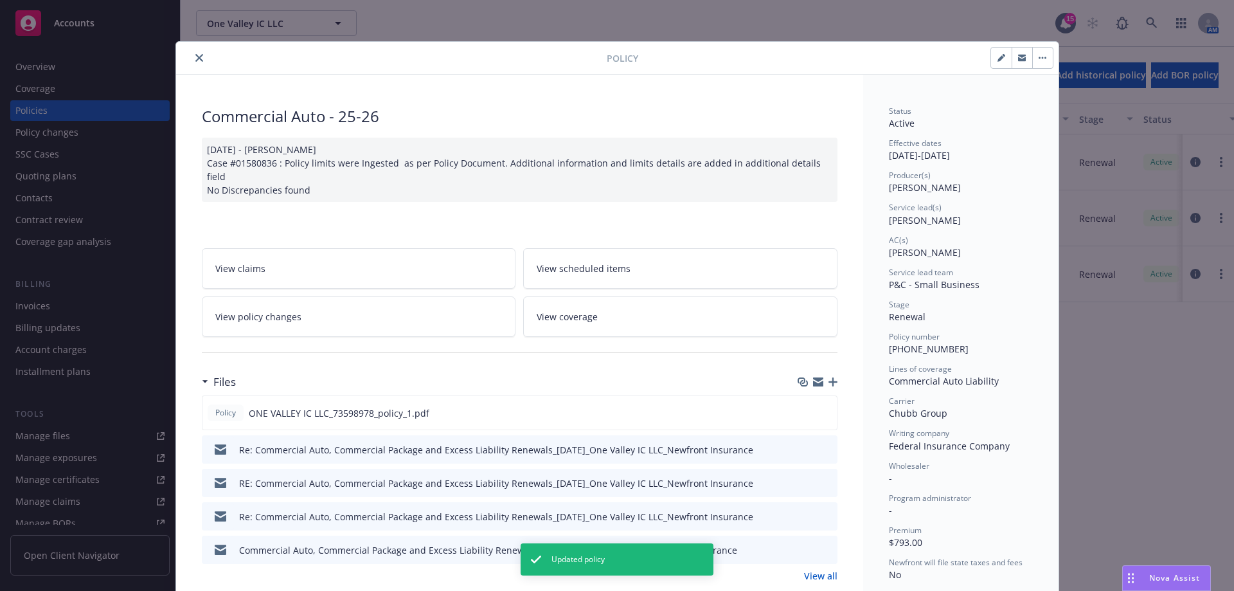
scroll to position [39, 0]
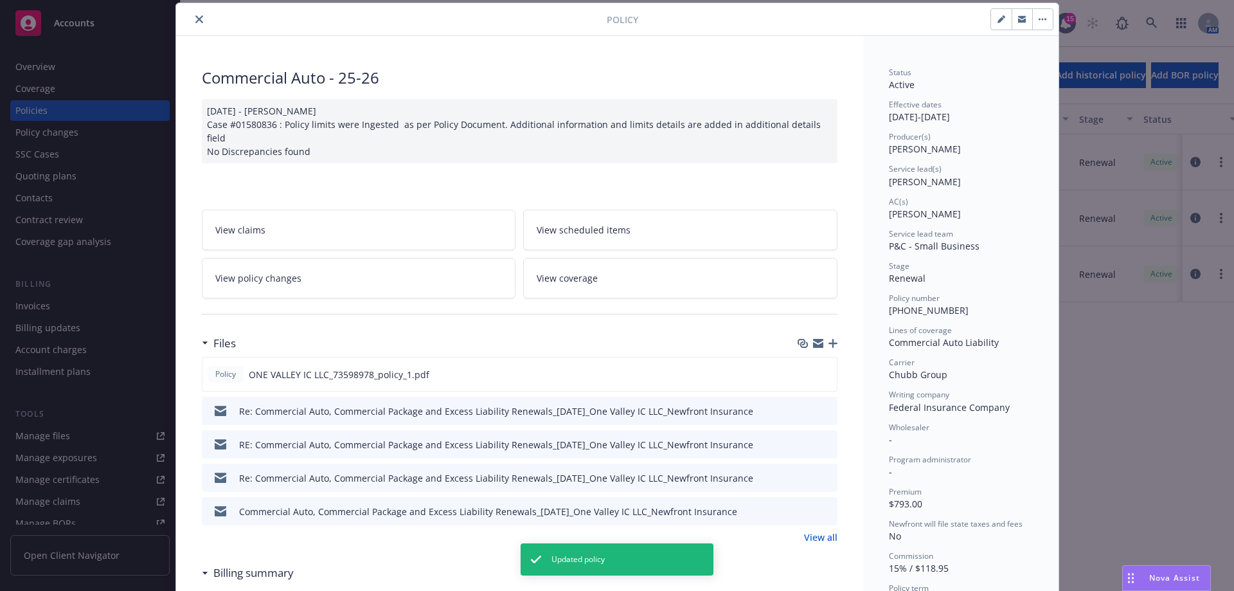
click at [195, 19] on icon "close" at bounding box center [199, 19] width 8 height 8
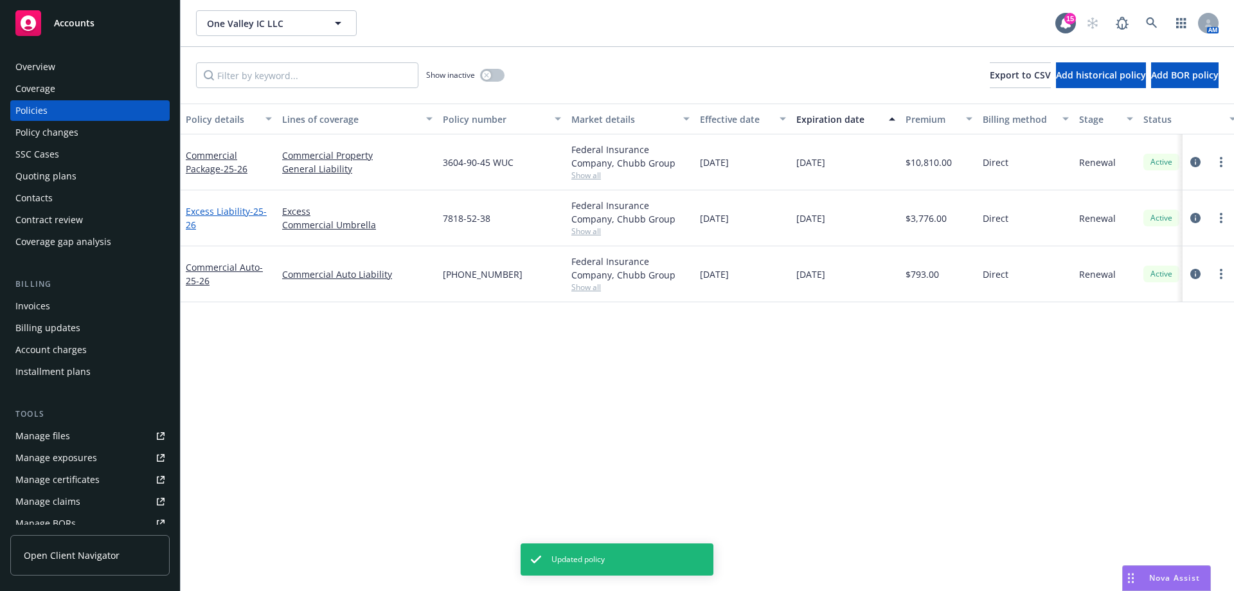
click at [194, 215] on link "Excess Liability - 25-26" at bounding box center [226, 218] width 81 height 26
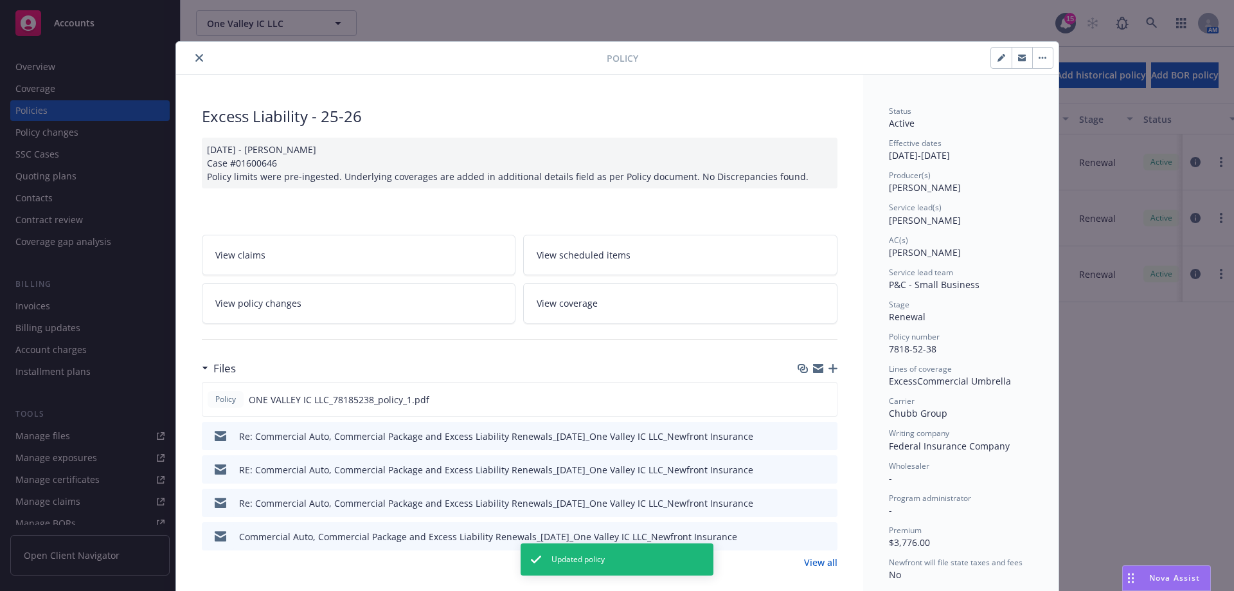
scroll to position [39, 0]
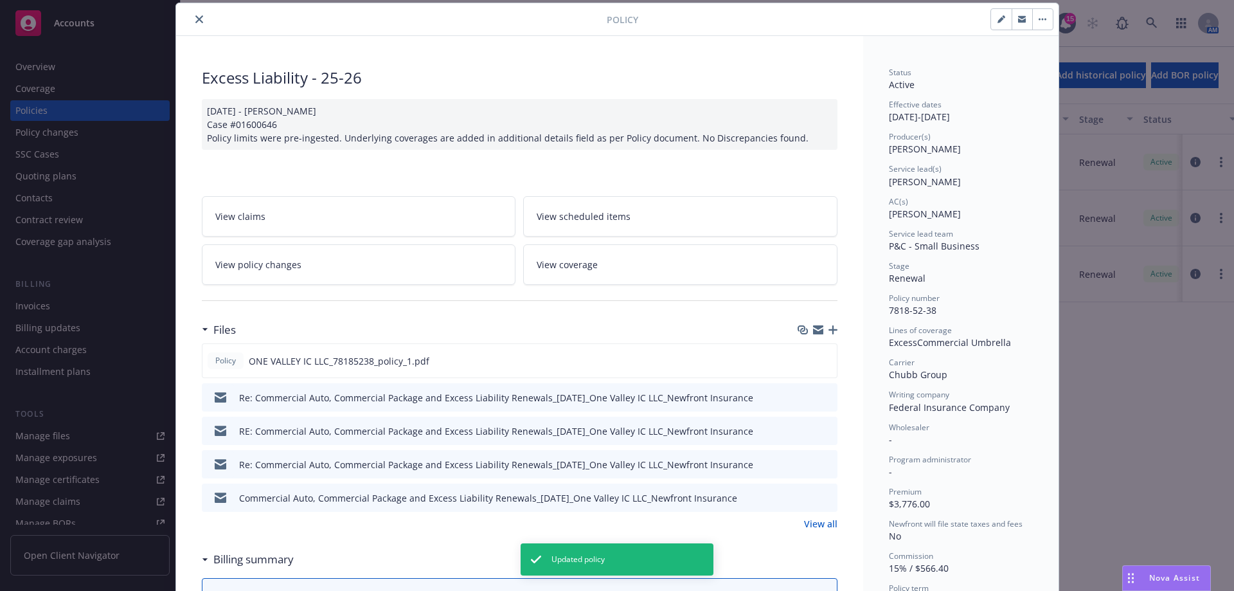
click at [195, 17] on icon "close" at bounding box center [199, 19] width 8 height 8
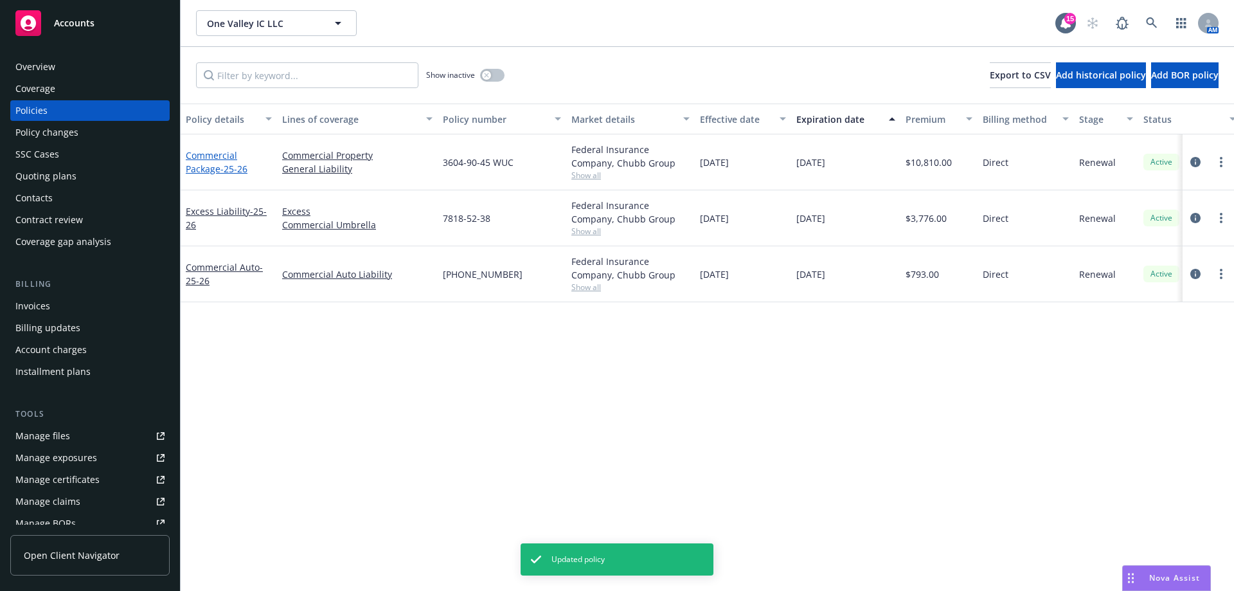
click at [228, 167] on span "- 25-26" at bounding box center [234, 169] width 27 height 12
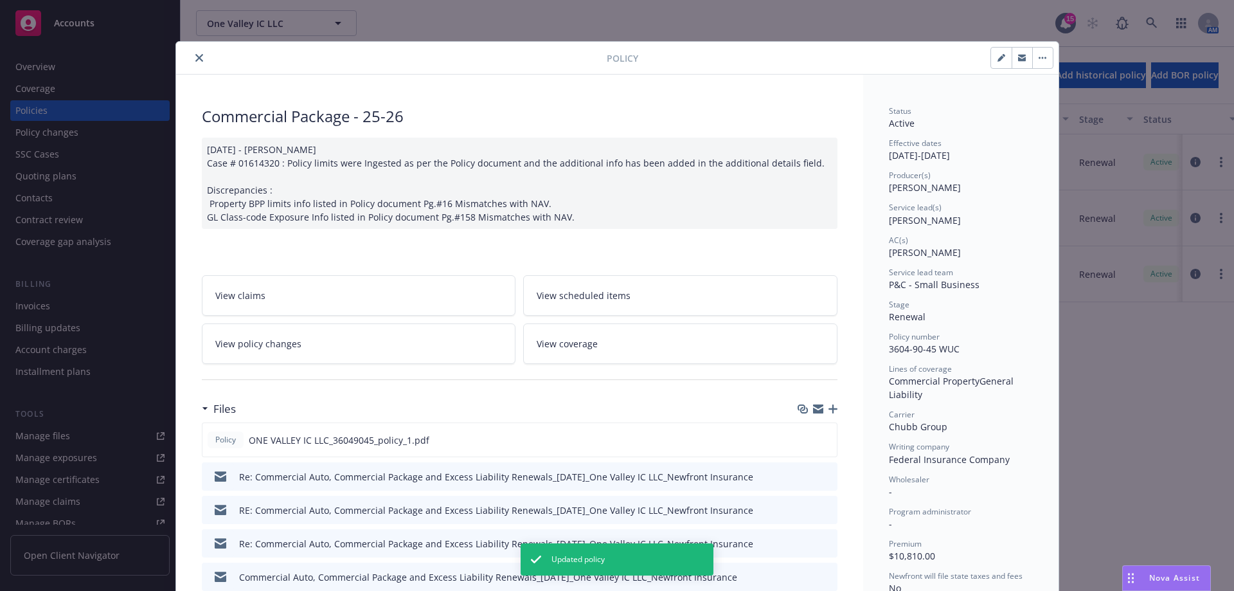
scroll to position [39, 0]
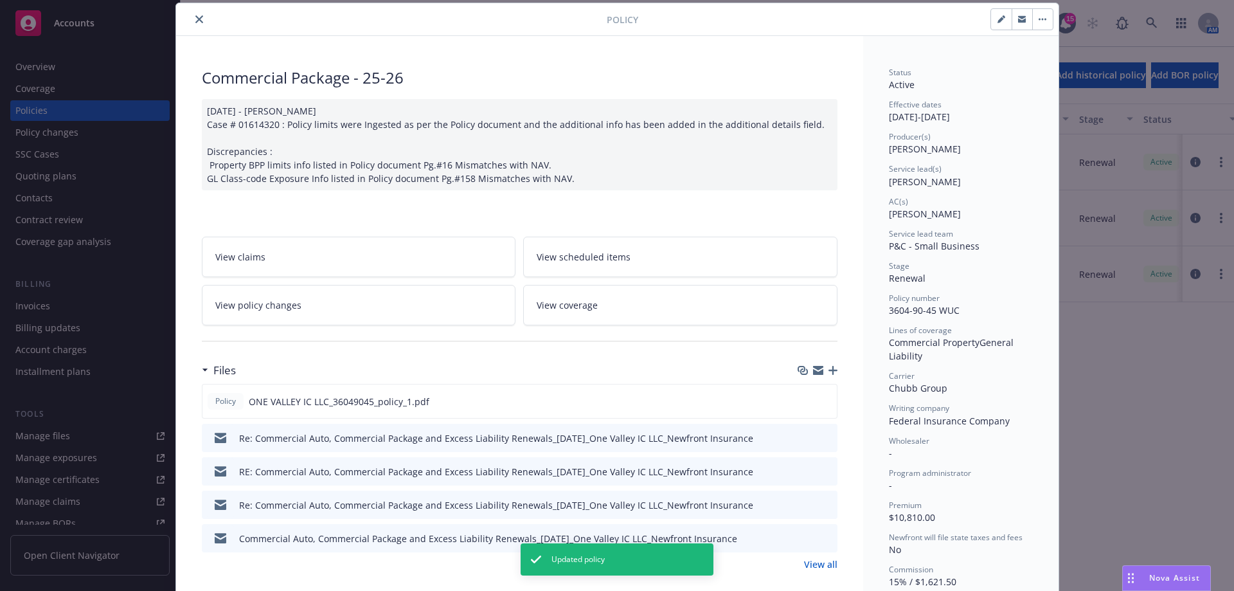
click at [195, 17] on icon "close" at bounding box center [199, 19] width 8 height 8
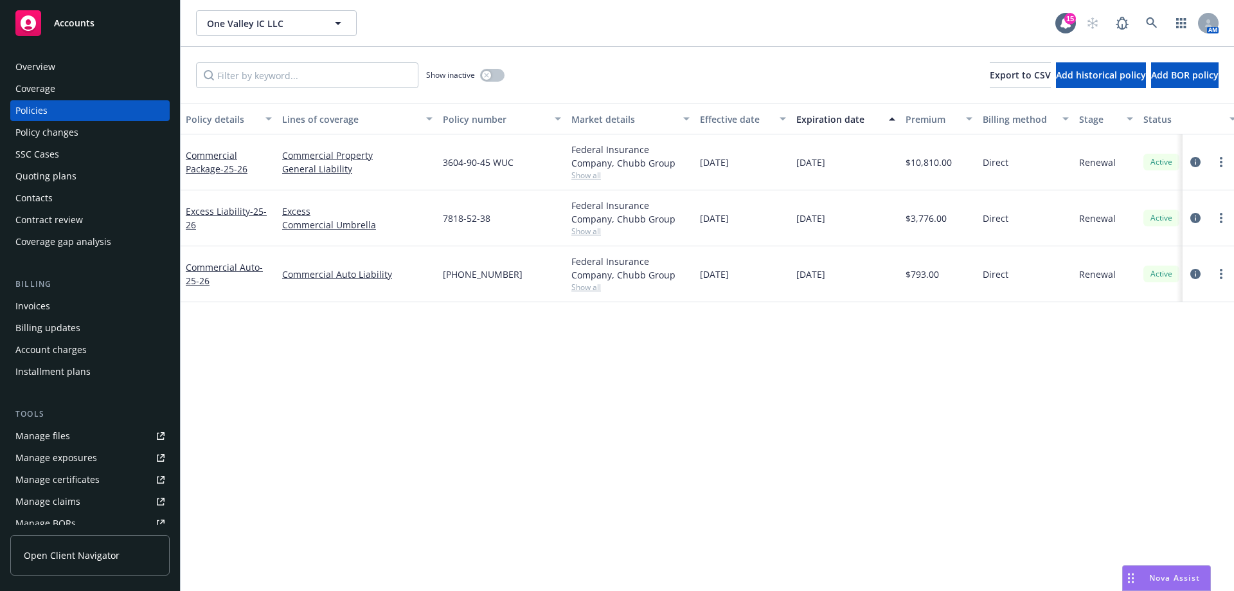
click at [65, 308] on div "Invoices" at bounding box center [89, 306] width 149 height 21
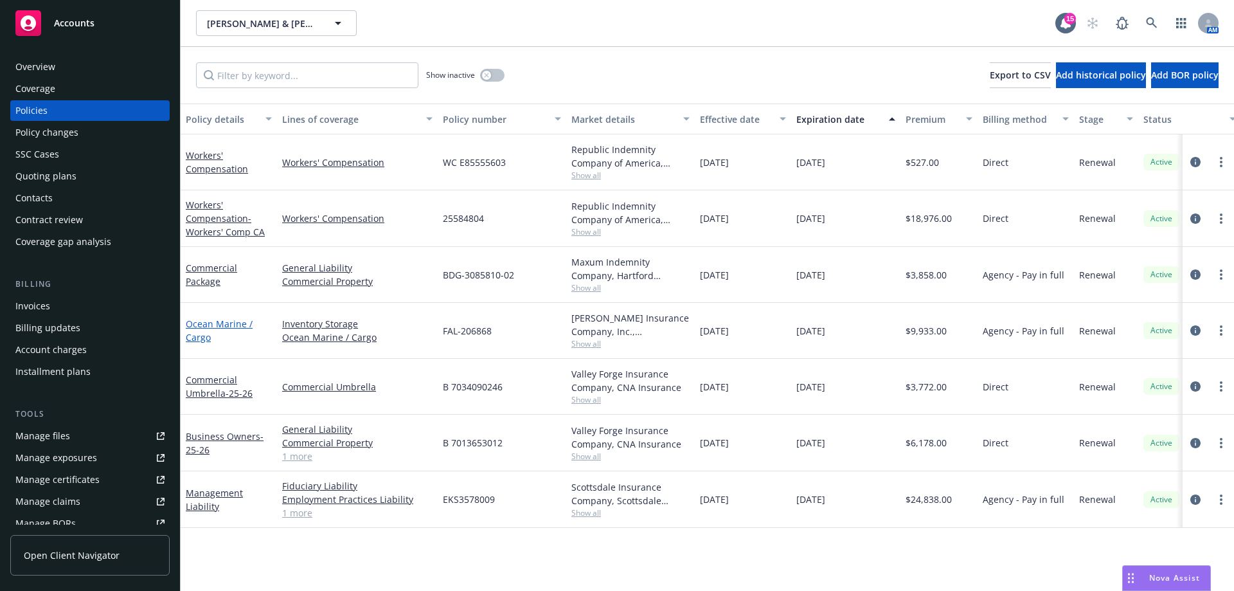
click at [199, 329] on link "Ocean Marine / Cargo" at bounding box center [219, 331] width 67 height 26
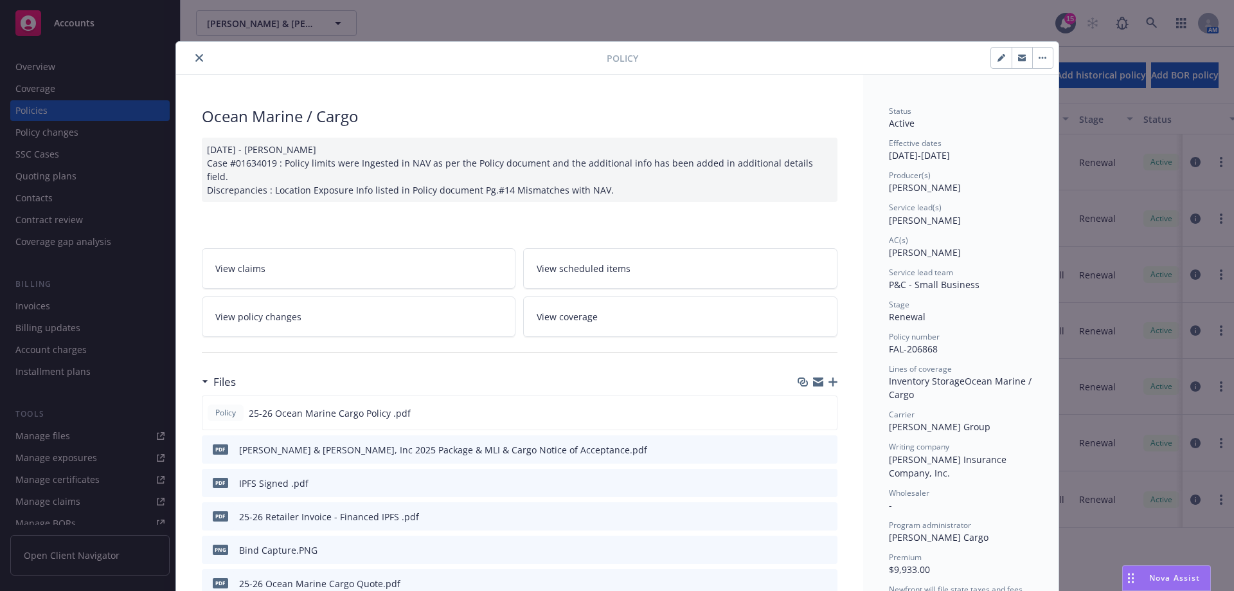
click at [195, 59] on icon "close" at bounding box center [199, 58] width 8 height 8
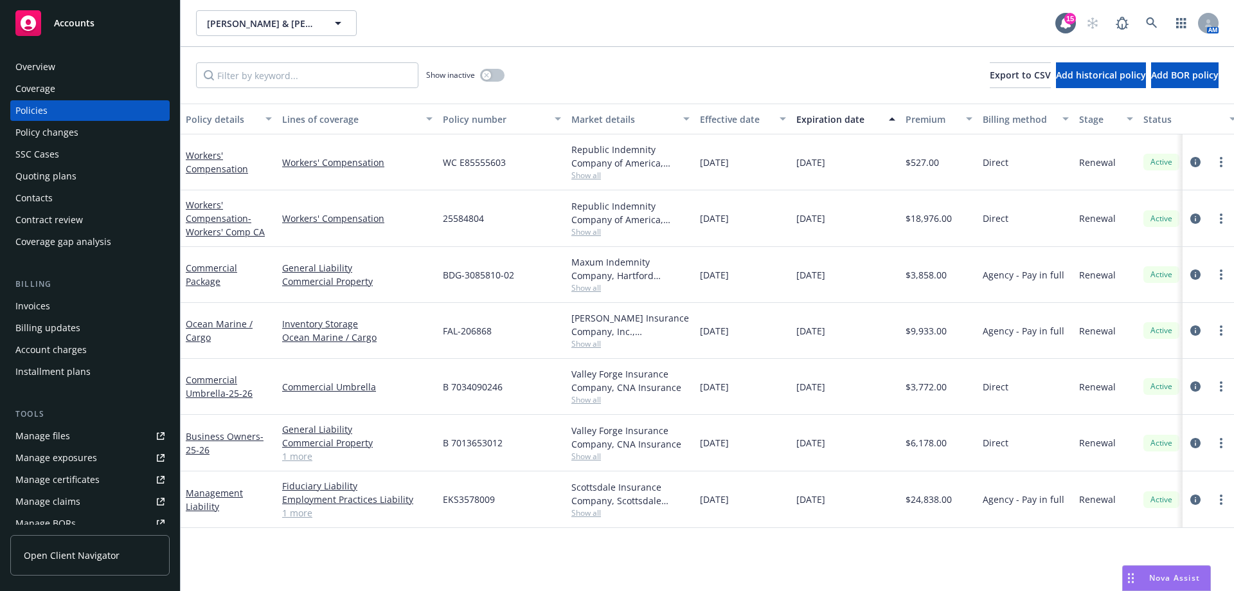
click at [95, 305] on div "Invoices" at bounding box center [89, 306] width 149 height 21
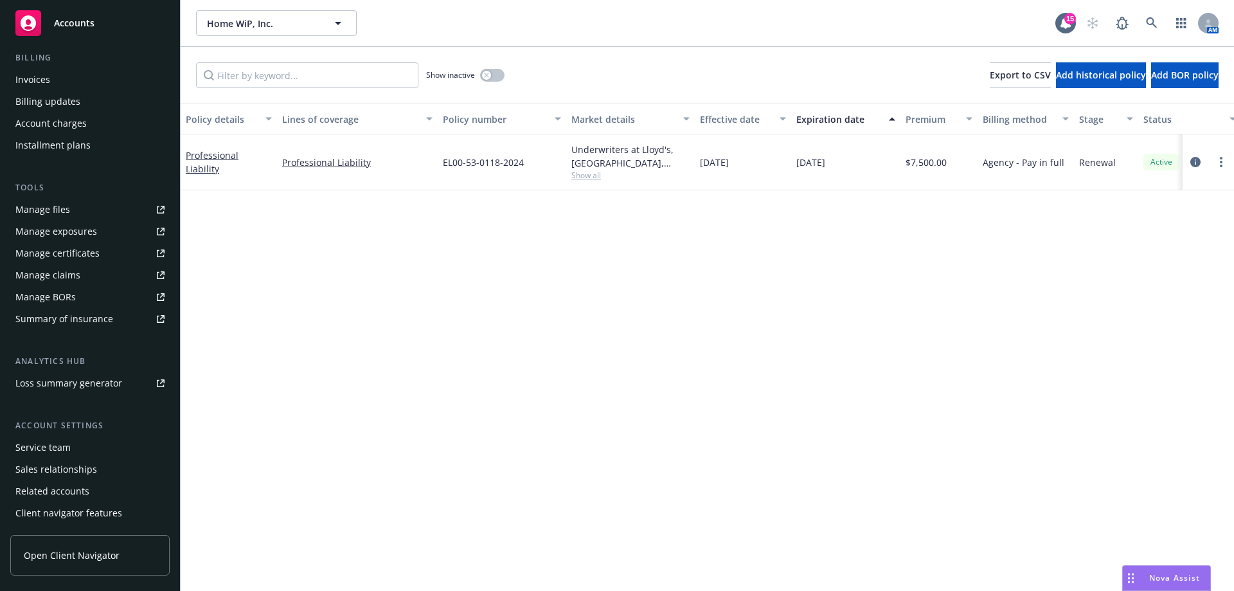
scroll to position [247, 0]
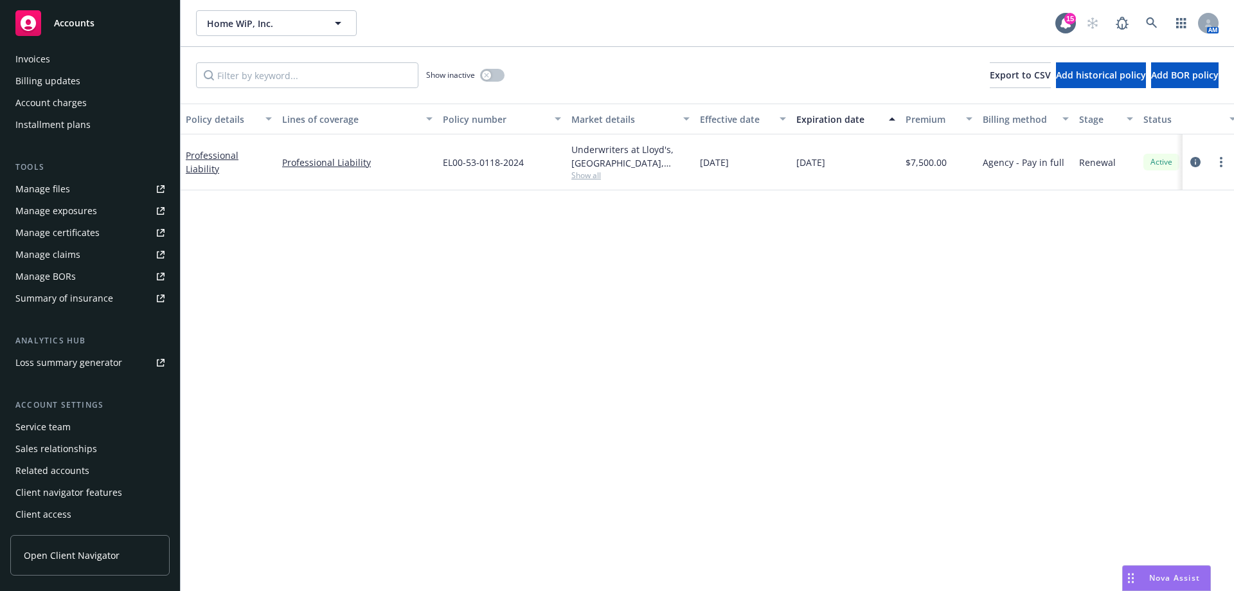
click at [40, 424] on div "Service team" at bounding box center [42, 427] width 55 height 21
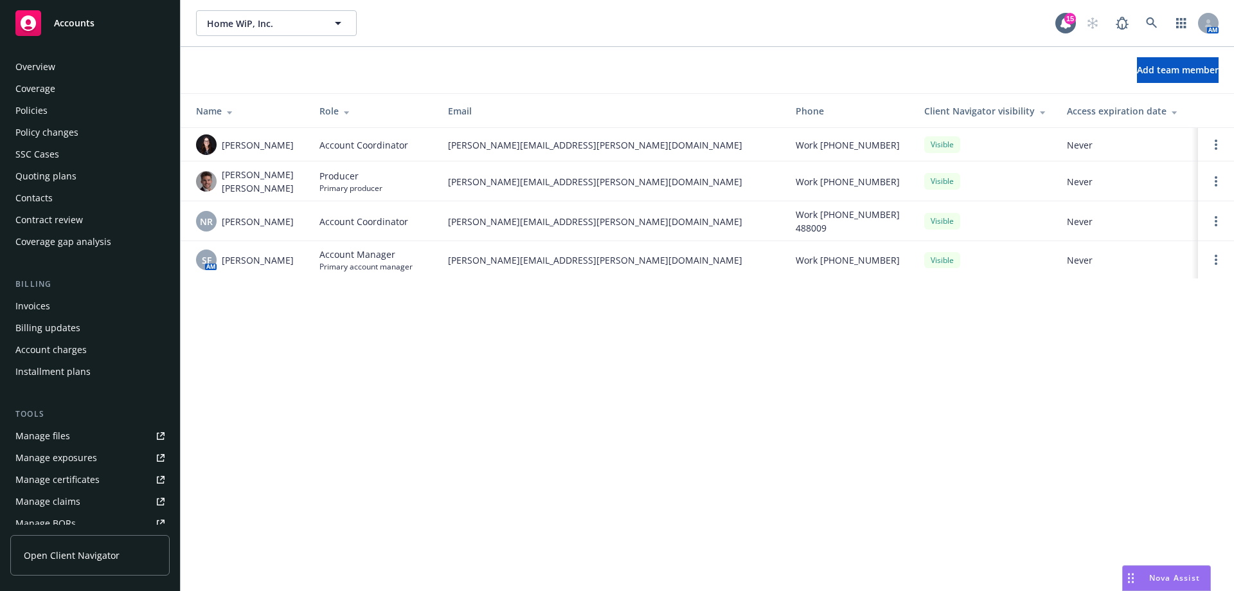
click at [38, 107] on div "Policies" at bounding box center [31, 110] width 32 height 21
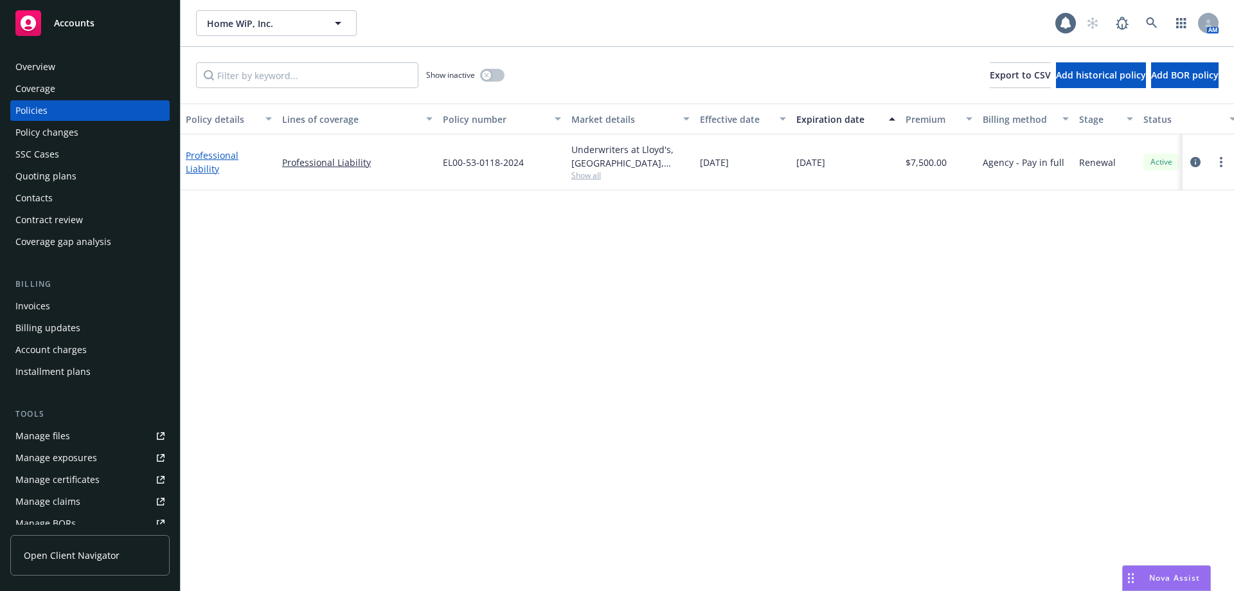
click at [213, 162] on link "Professional Liability" at bounding box center [212, 162] width 53 height 26
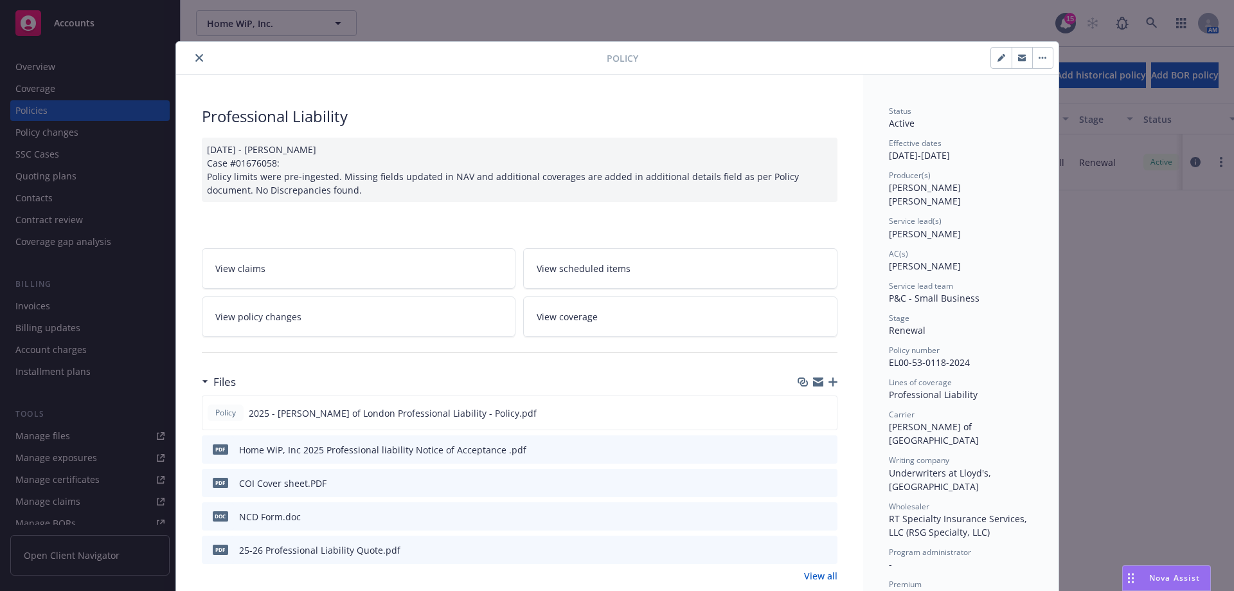
click at [991, 57] on button "button" at bounding box center [1001, 58] width 21 height 21
select select "RENEWAL"
select select "12"
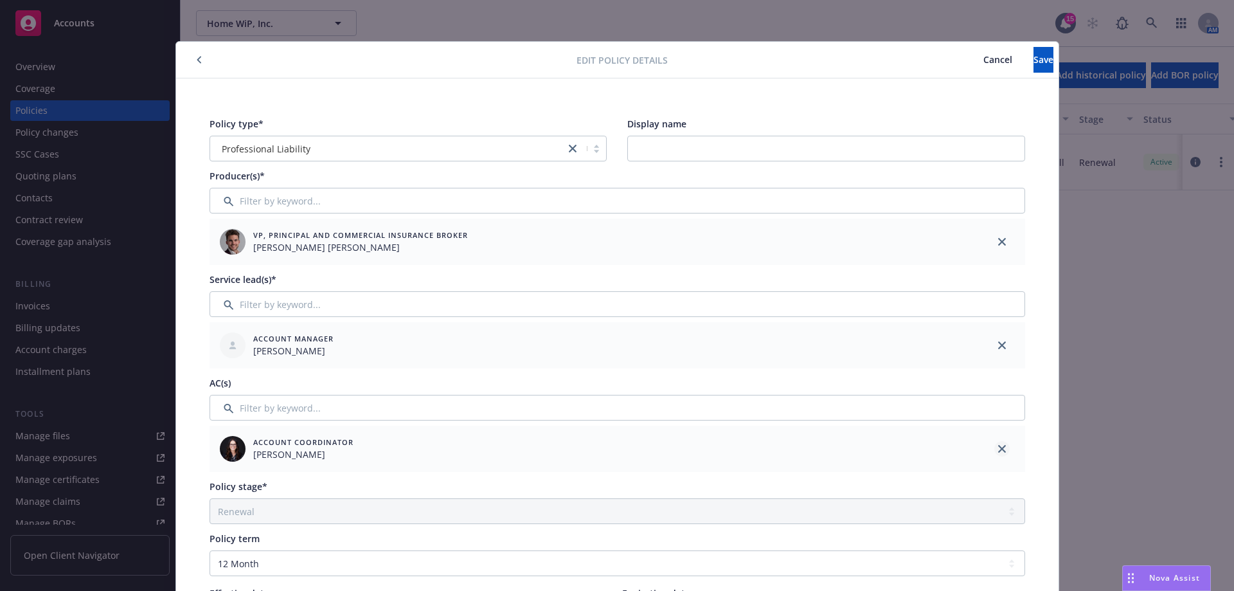
click at [998, 448] on icon "close" at bounding box center [1002, 449] width 8 height 8
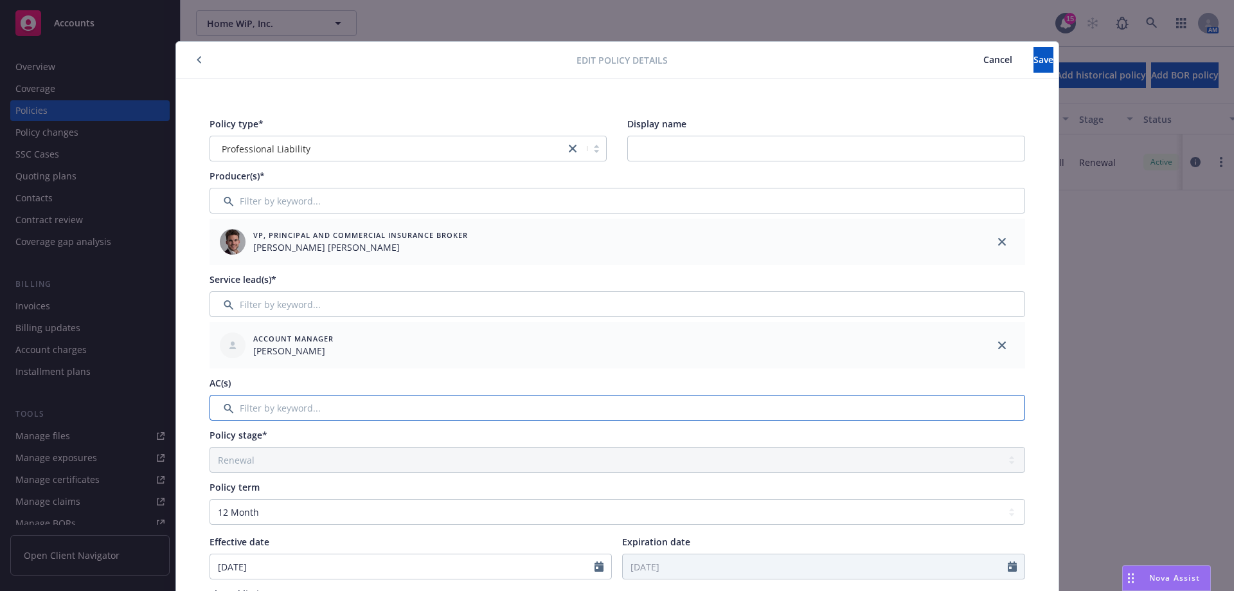
click at [415, 406] on input "Filter by keyword..." at bounding box center [618, 408] width 816 height 26
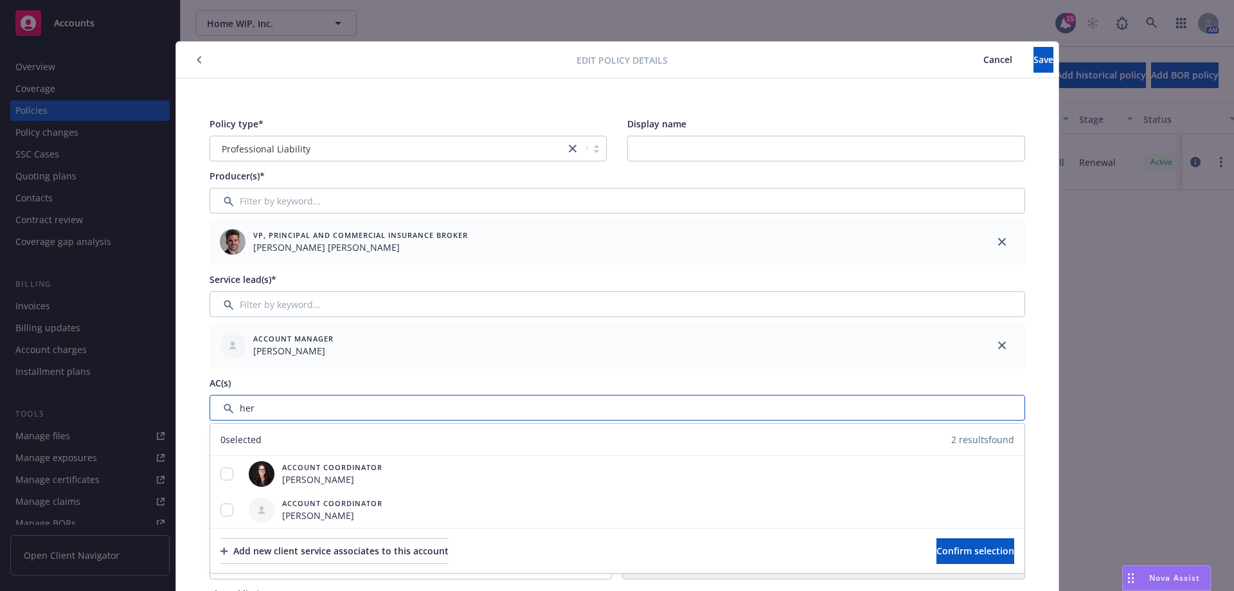
type input "her"
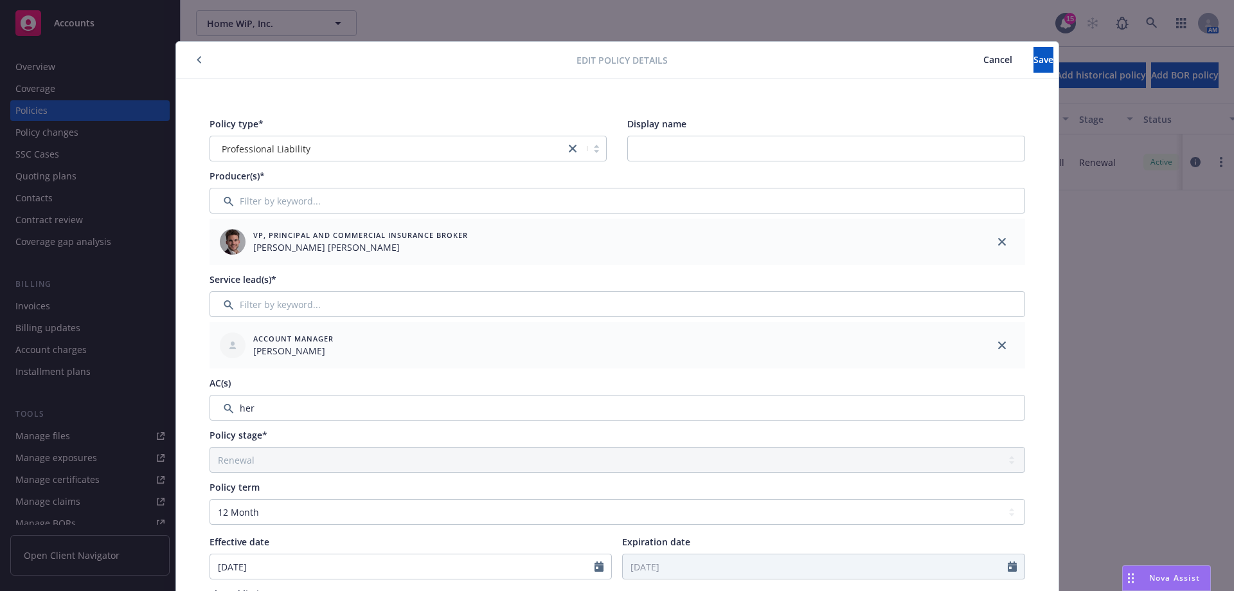
click at [984, 57] on span "Cancel" at bounding box center [998, 59] width 29 height 12
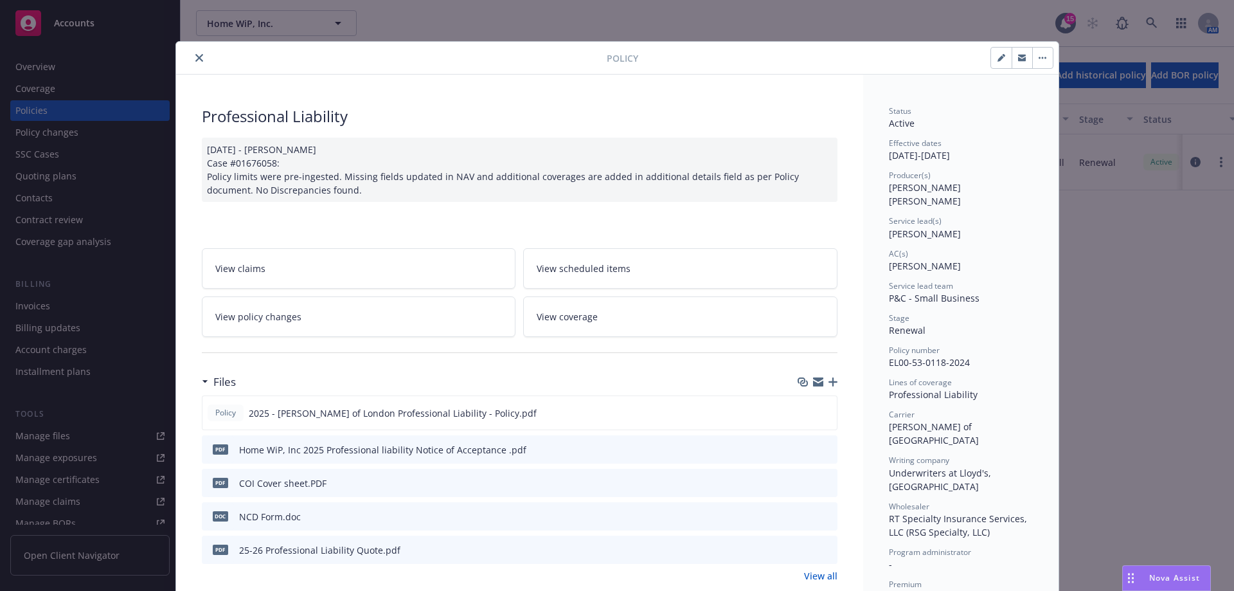
click at [195, 56] on icon "close" at bounding box center [199, 58] width 8 height 8
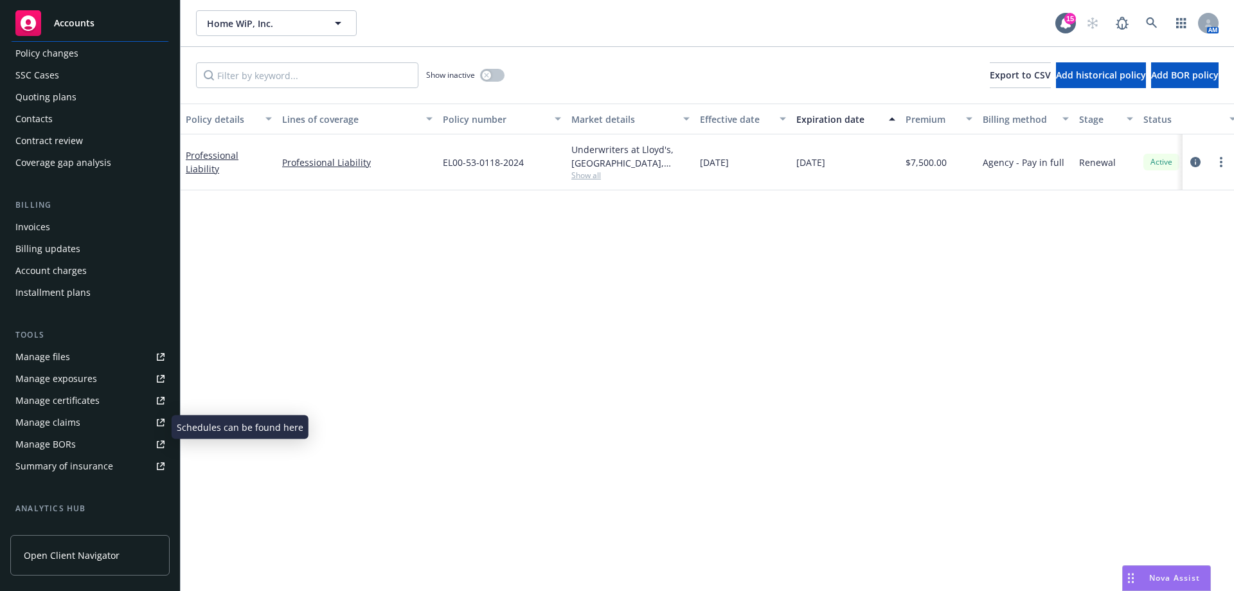
scroll to position [247, 0]
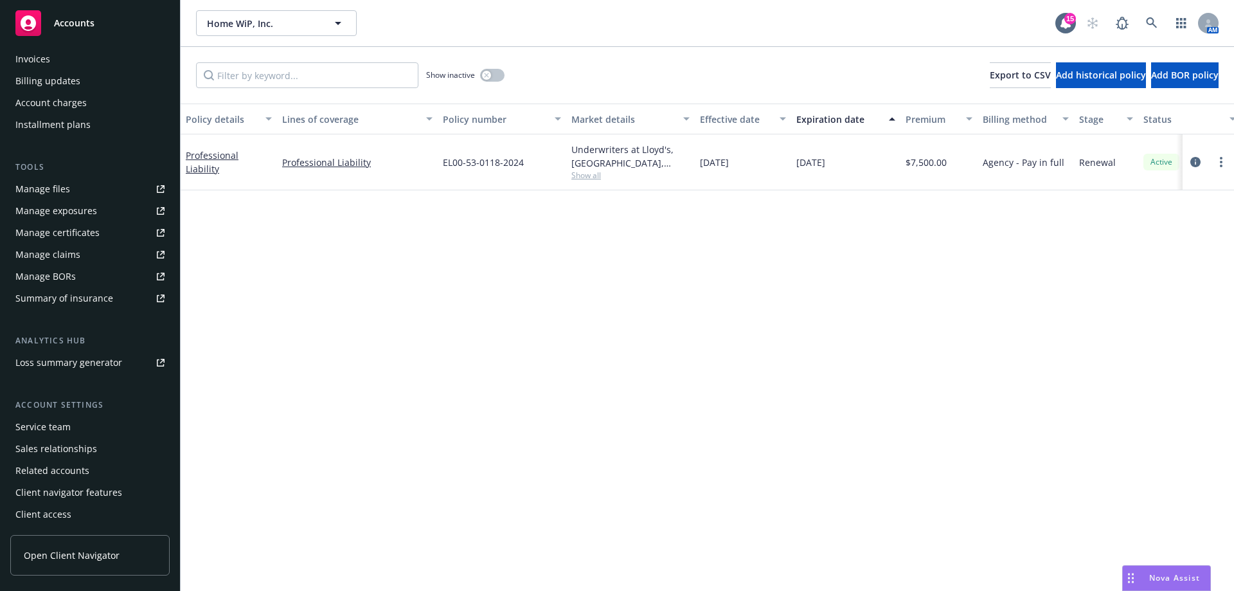
click at [66, 431] on div "Service team" at bounding box center [42, 427] width 55 height 21
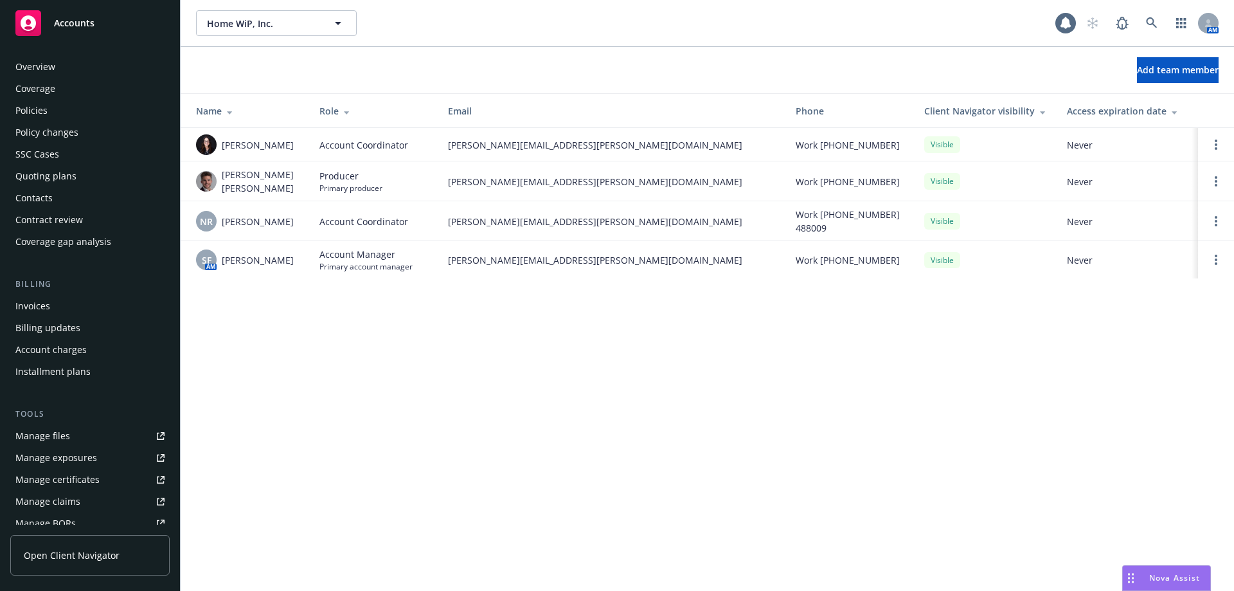
scroll to position [247, 0]
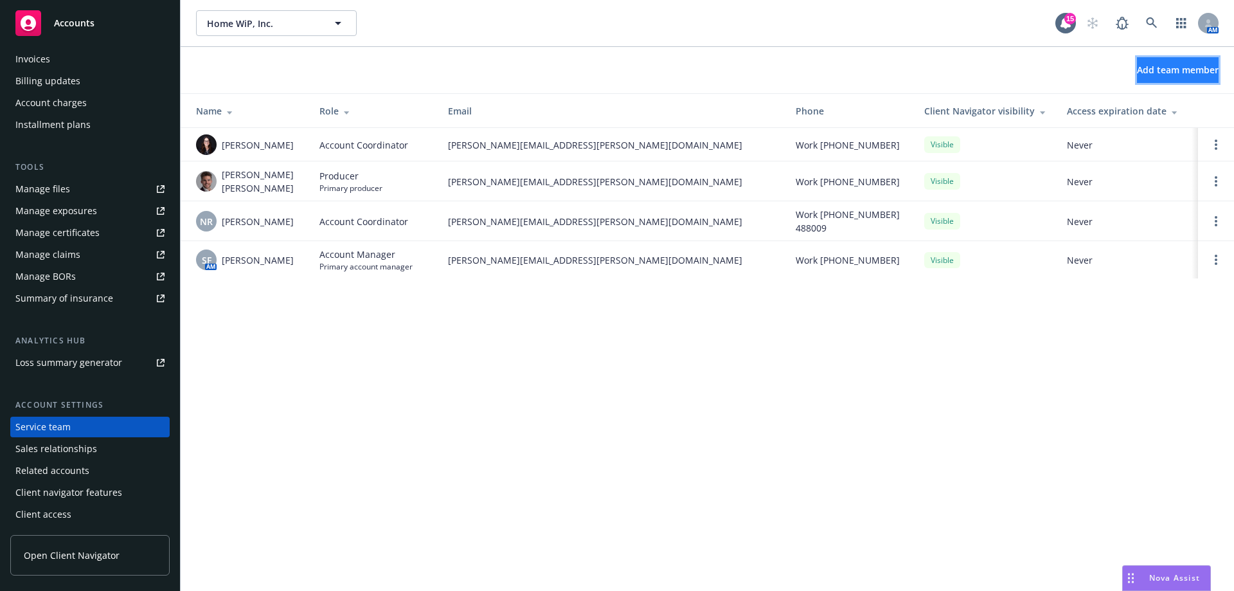
click at [1139, 78] on button "Add team member" at bounding box center [1178, 70] width 82 height 26
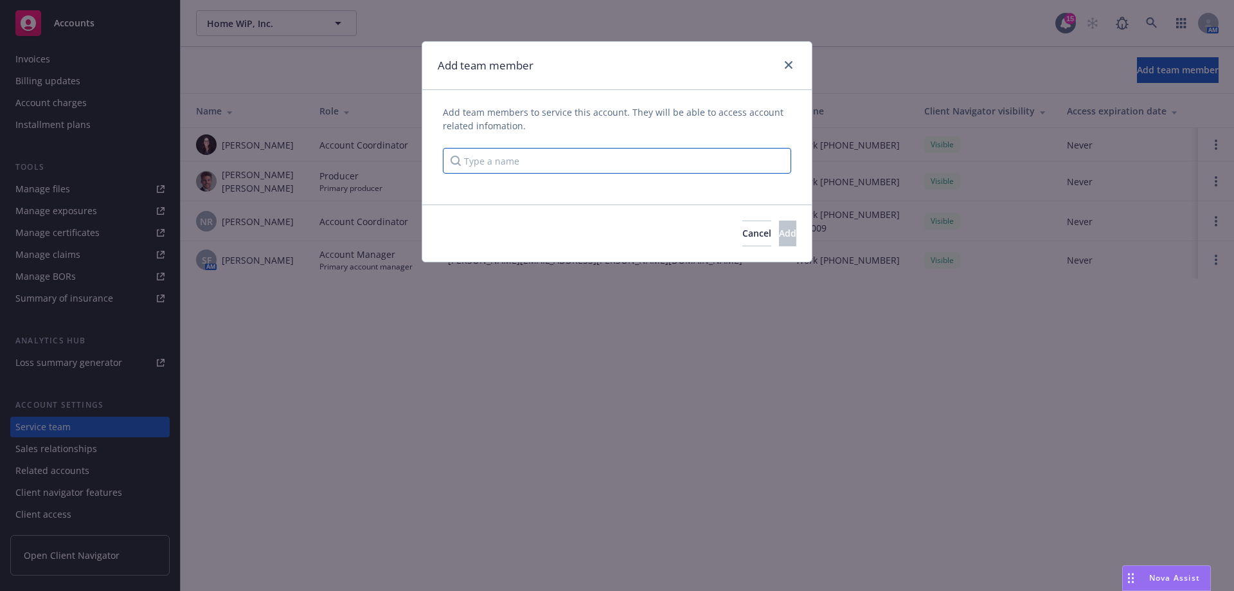
click at [530, 159] on input "Type a name" at bounding box center [617, 161] width 348 height 26
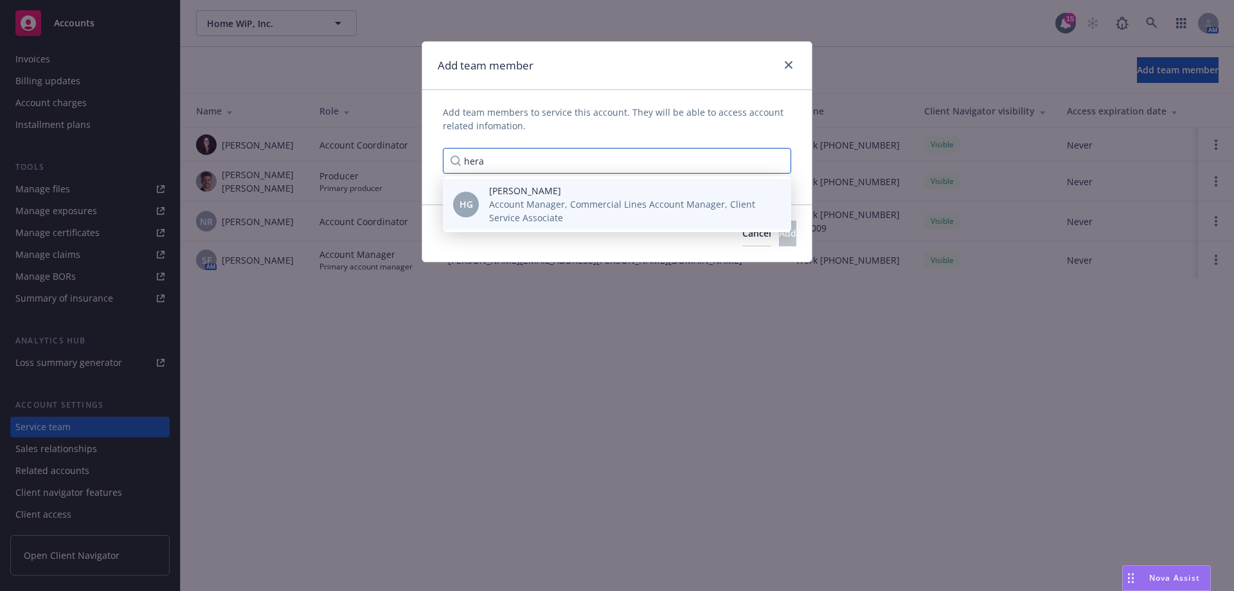
type input "hera"
click at [502, 206] on span "Account Manager, Commercial Lines Account Manager, Client Service Associate" at bounding box center [630, 210] width 282 height 27
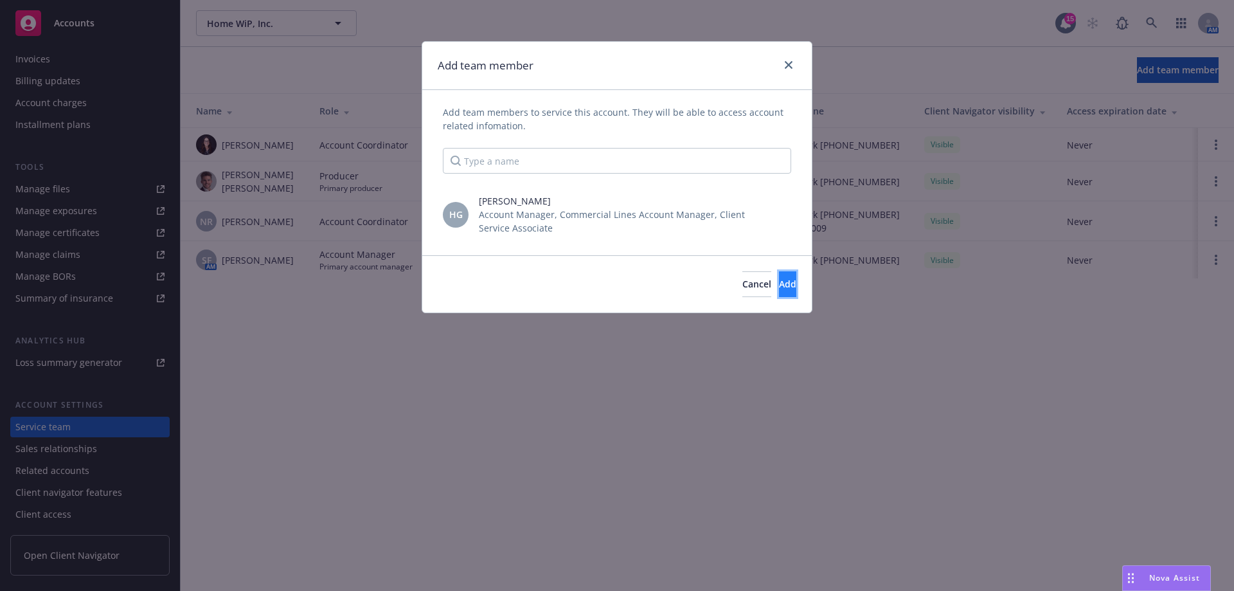
click at [779, 285] on button "Add" at bounding box center [787, 284] width 17 height 26
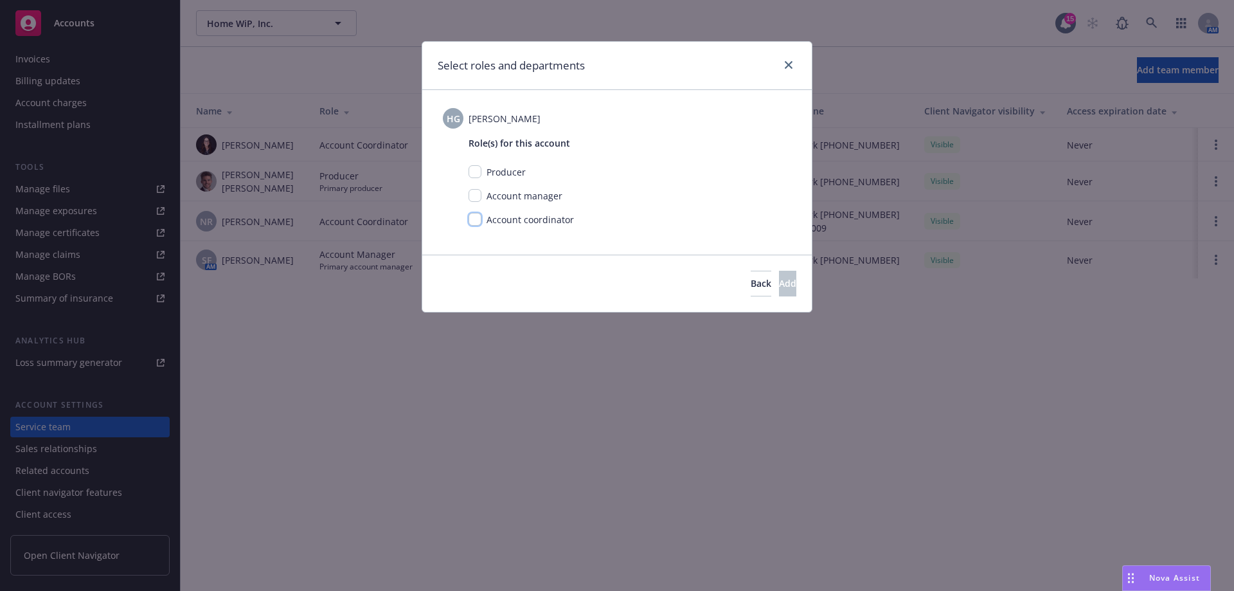
click at [480, 218] on input "checkbox" at bounding box center [475, 219] width 13 height 13
checkbox input "true"
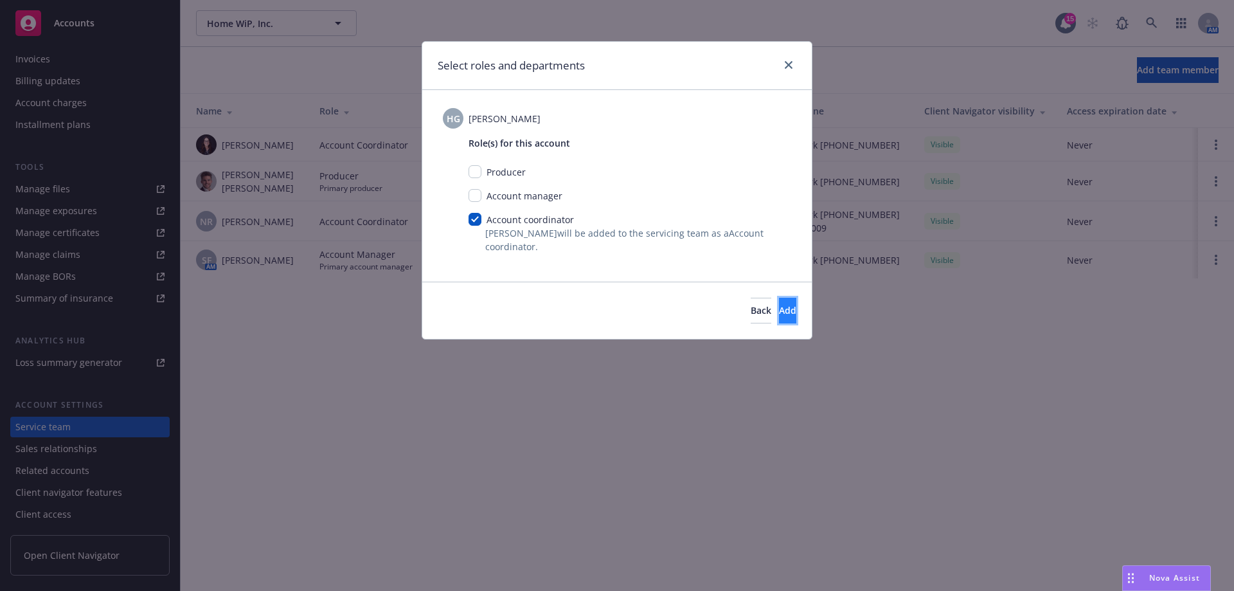
click at [779, 307] on button "Add" at bounding box center [787, 311] width 17 height 26
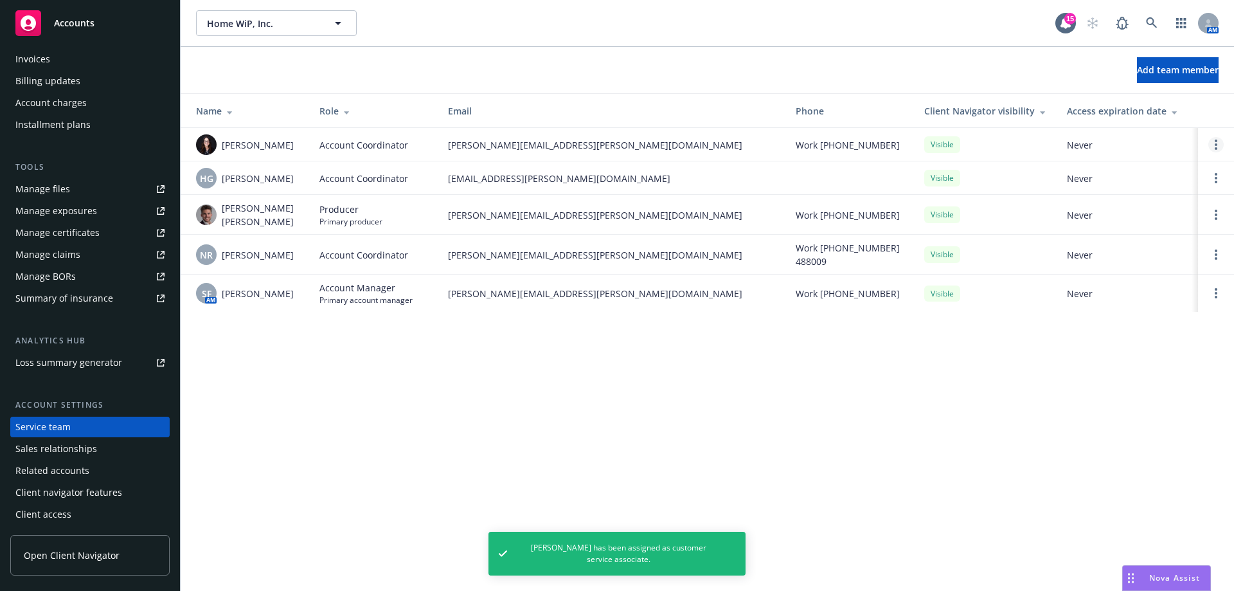
click at [1211, 148] on link "Open options" at bounding box center [1216, 144] width 15 height 15
click at [1121, 102] on link "Remove account coordinator" at bounding box center [1129, 109] width 154 height 26
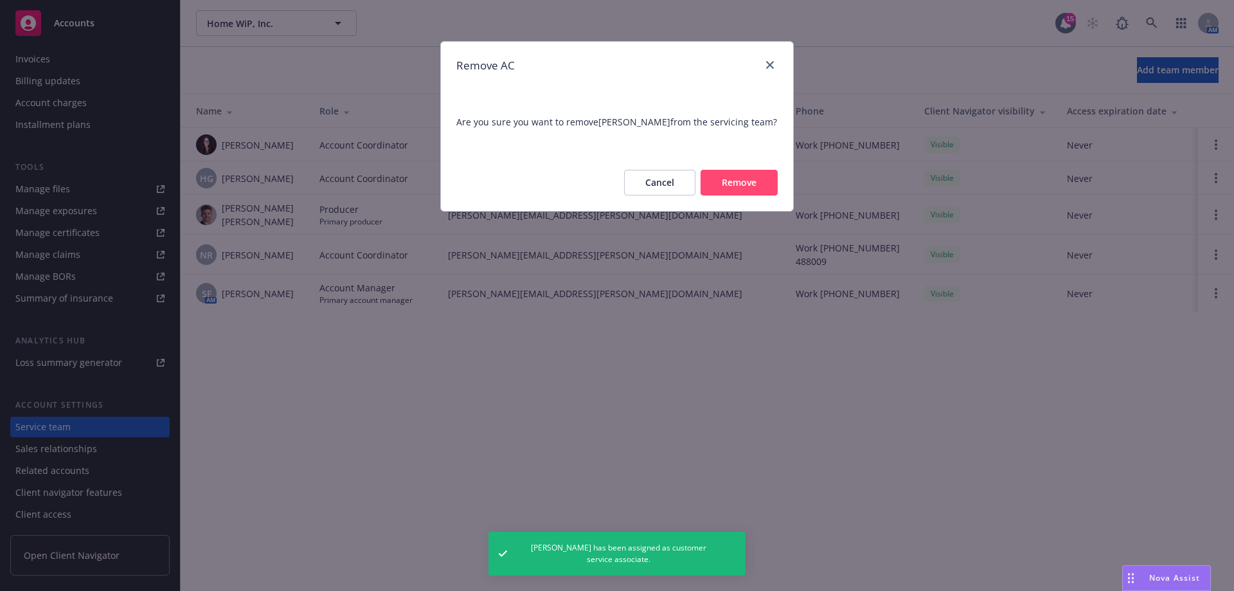
click at [725, 180] on button "Remove" at bounding box center [739, 183] width 77 height 26
